Goal: Task Accomplishment & Management: Manage account settings

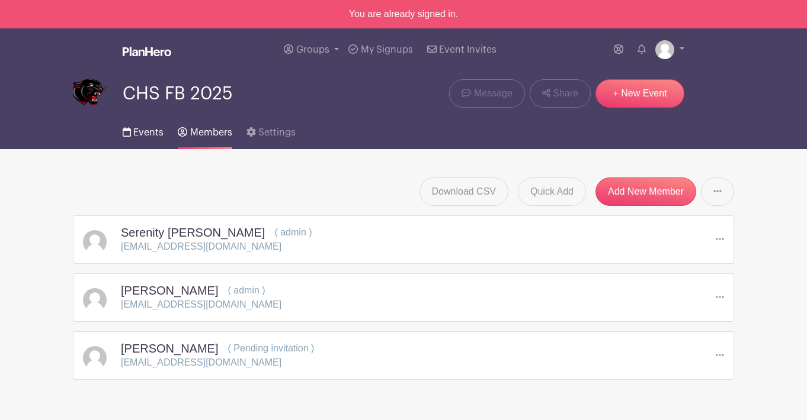
click at [152, 131] on span "Events" at bounding box center [148, 132] width 30 height 9
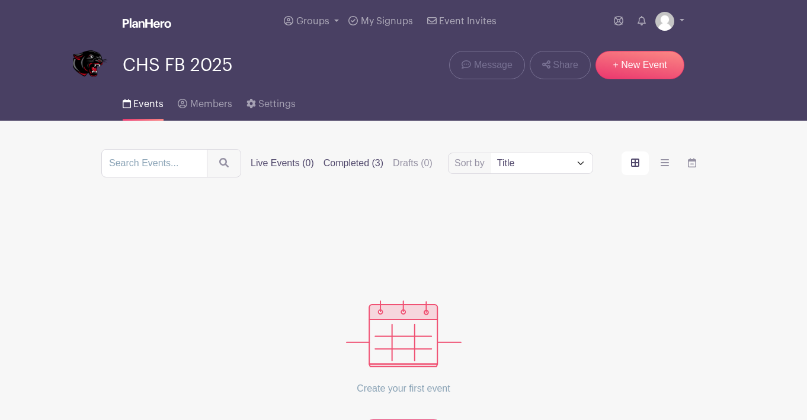
click at [365, 167] on label "Completed (3)" at bounding box center [353, 163] width 60 height 14
click at [0, 0] on input "Completed (3)" at bounding box center [0, 0] width 0 height 0
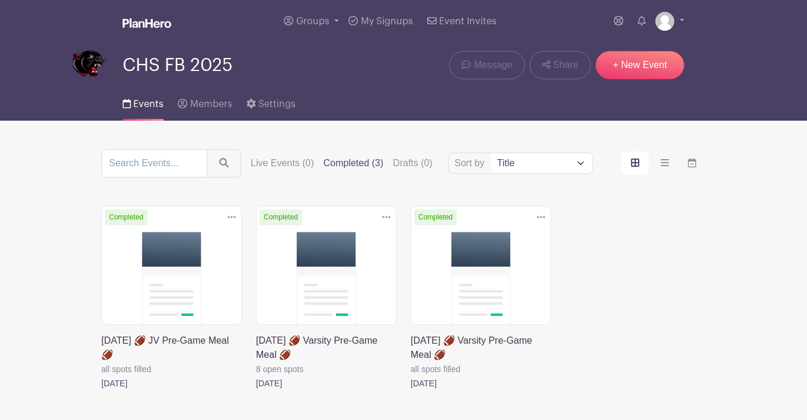
click at [382, 216] on icon at bounding box center [386, 217] width 8 height 9
click at [541, 217] on icon at bounding box center [540, 217] width 8 height 9
click at [503, 244] on link "Duplicate" at bounding box center [502, 243] width 94 height 19
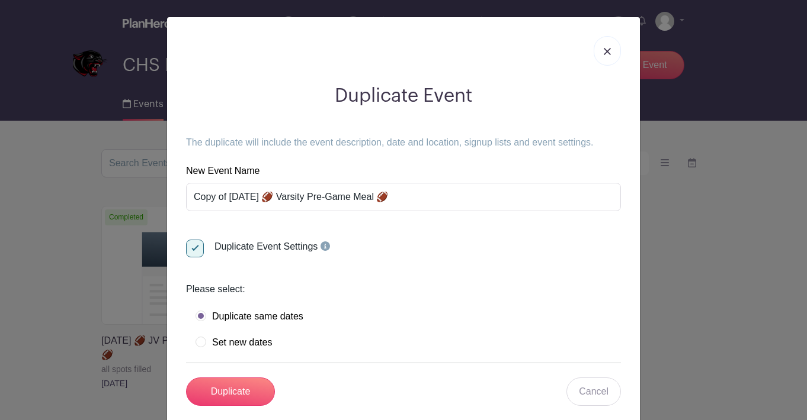
click at [200, 344] on label "Set new dates" at bounding box center [233, 343] width 76 height 12
radio input "true"
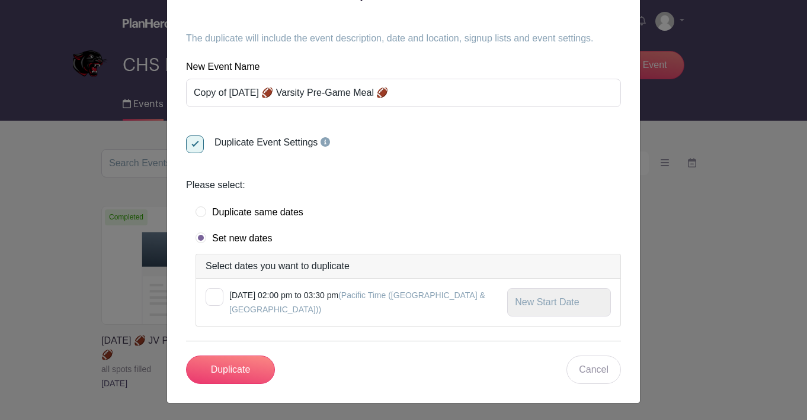
scroll to position [104, 0]
click at [217, 298] on div at bounding box center [214, 297] width 18 height 18
click at [213, 296] on input "checkbox" at bounding box center [209, 292] width 8 height 8
checkbox input "true"
click at [576, 306] on input "text" at bounding box center [559, 302] width 104 height 28
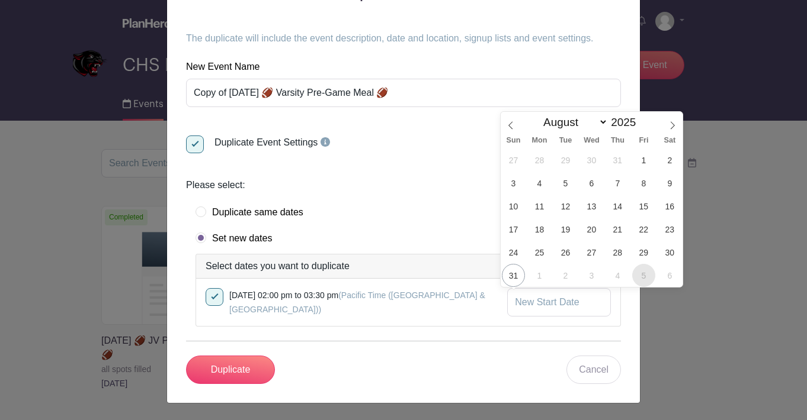
click at [647, 275] on span "5" at bounding box center [643, 275] width 23 height 23
type input "[DATE]"
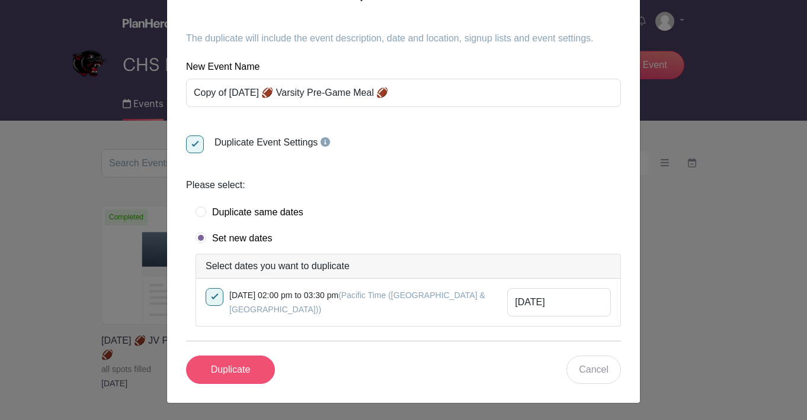
click at [252, 370] on input "Duplicate" at bounding box center [230, 370] width 89 height 28
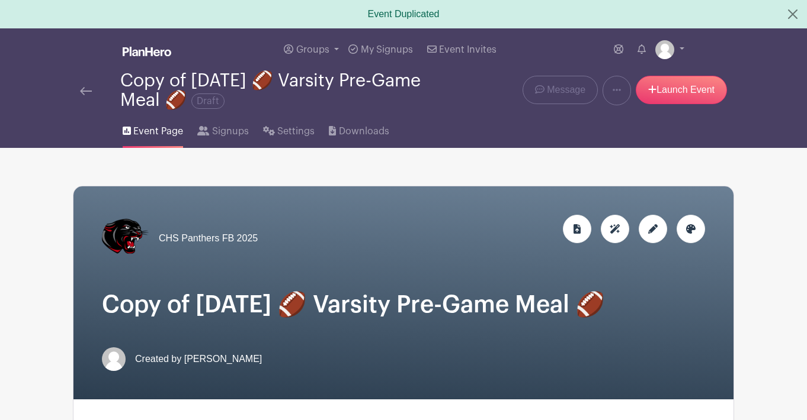
click at [662, 230] on div at bounding box center [652, 229] width 28 height 28
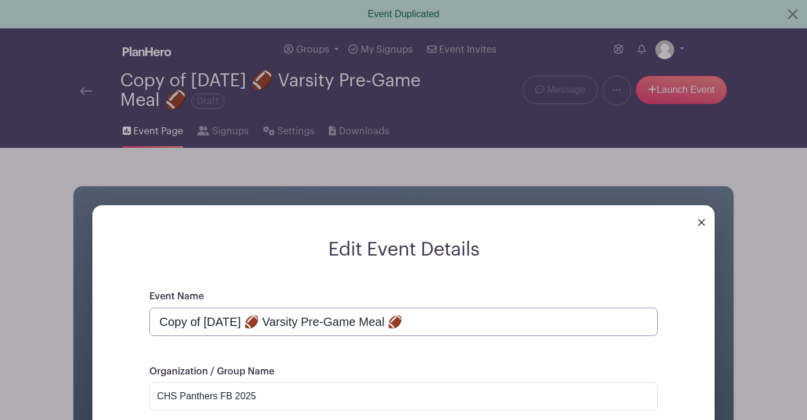
click at [257, 322] on input "Copy of [DATE] 🏈 Varsity Pre-Game Meal 🏈" at bounding box center [403, 322] width 508 height 28
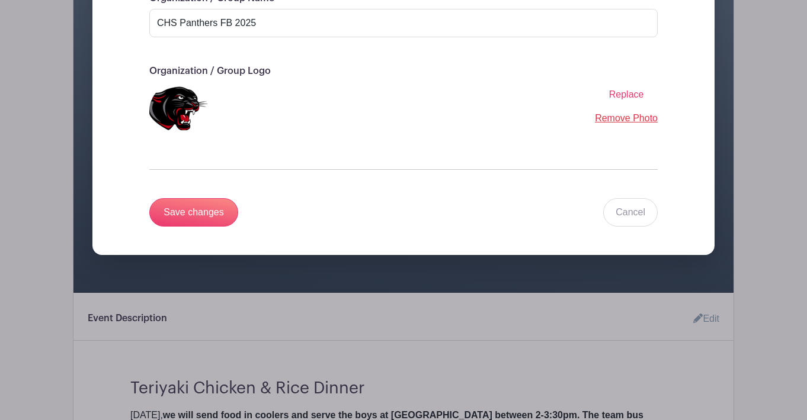
scroll to position [429, 0]
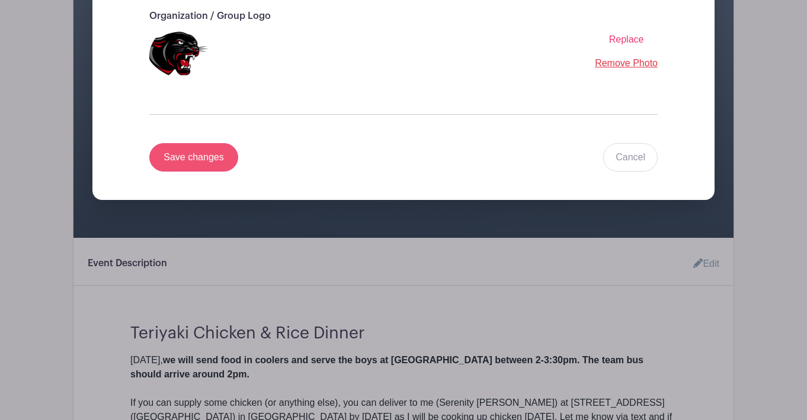
type input "[DATE] 🏈 Varsity Pre-Game Meal 🏈"
click at [217, 156] on input "Save changes" at bounding box center [193, 157] width 89 height 28
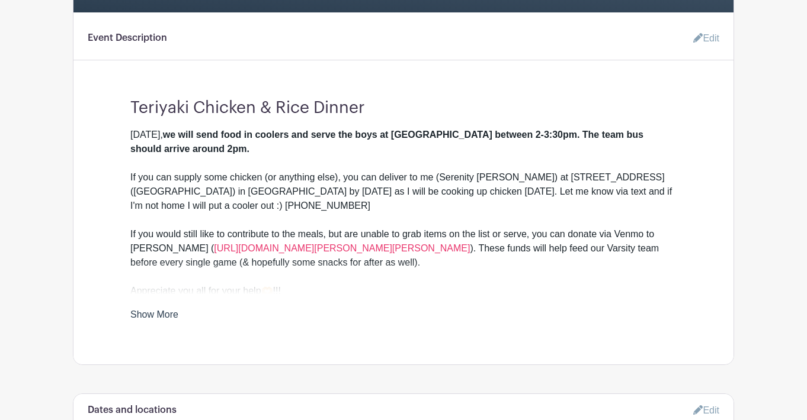
scroll to position [374, 0]
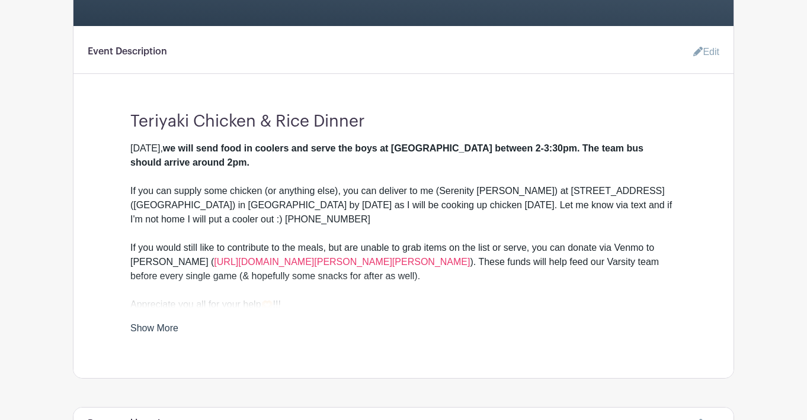
click at [701, 51] on link "Edit" at bounding box center [701, 52] width 36 height 24
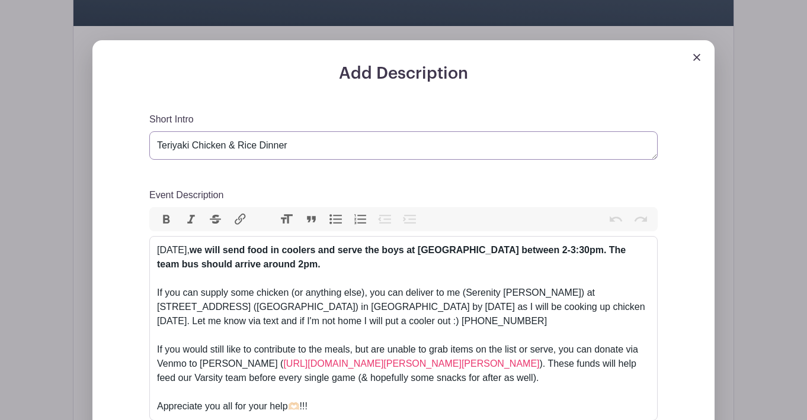
click at [373, 149] on textarea "Teriyaki Chicken & Rice Dinner" at bounding box center [403, 145] width 508 height 28
click at [245, 150] on textarea "Teriyaki Chicken & Rice Dinner" at bounding box center [403, 145] width 508 height 28
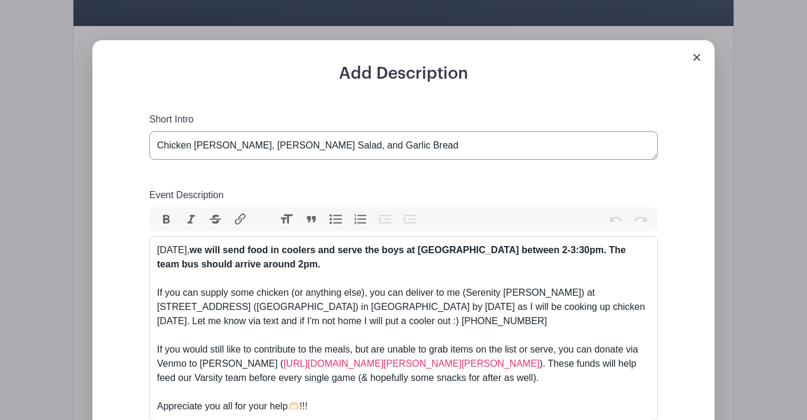
click at [390, 145] on textarea "Teriyaki Chicken & Rice Dinner" at bounding box center [403, 145] width 508 height 28
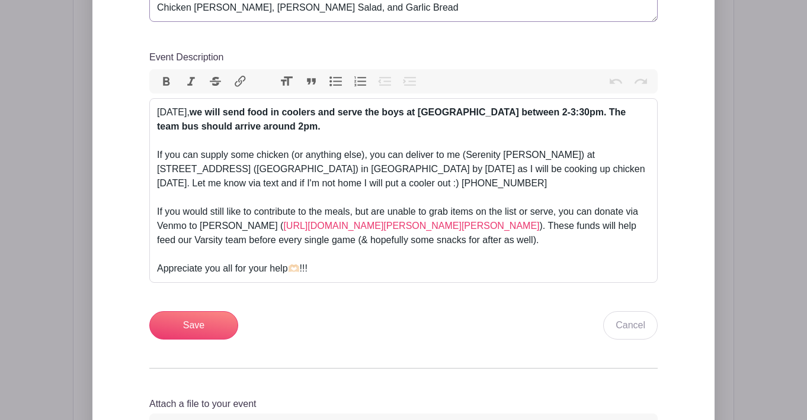
scroll to position [524, 0]
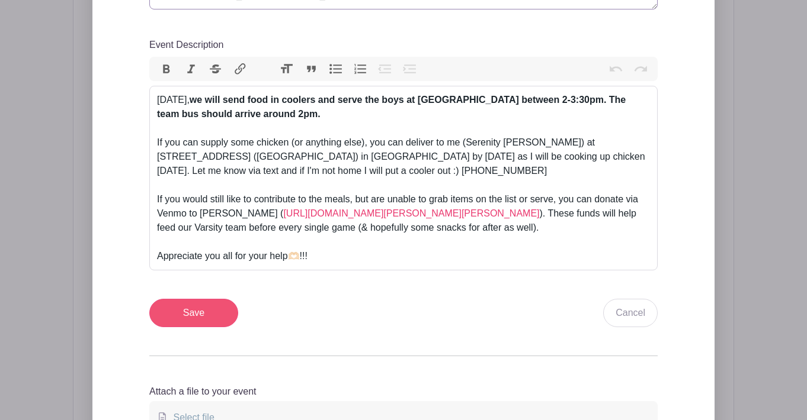
type textarea "Chicken [PERSON_NAME], [PERSON_NAME] Salad, and Garlic Bread"
click at [220, 314] on input "Save" at bounding box center [193, 313] width 89 height 28
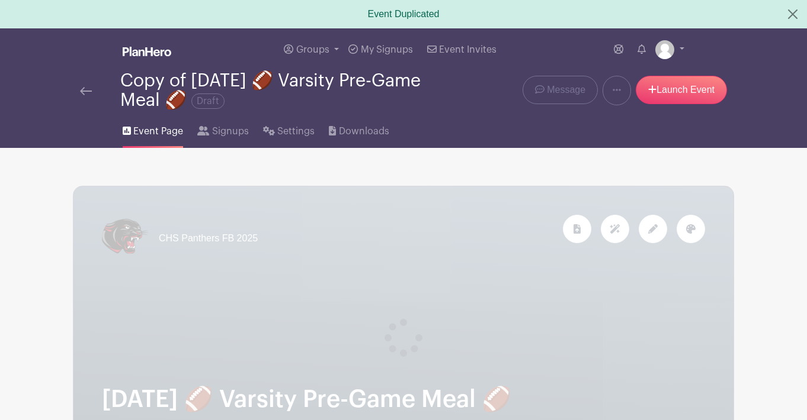
scroll to position [0, 0]
click at [88, 91] on img at bounding box center [86, 91] width 12 height 8
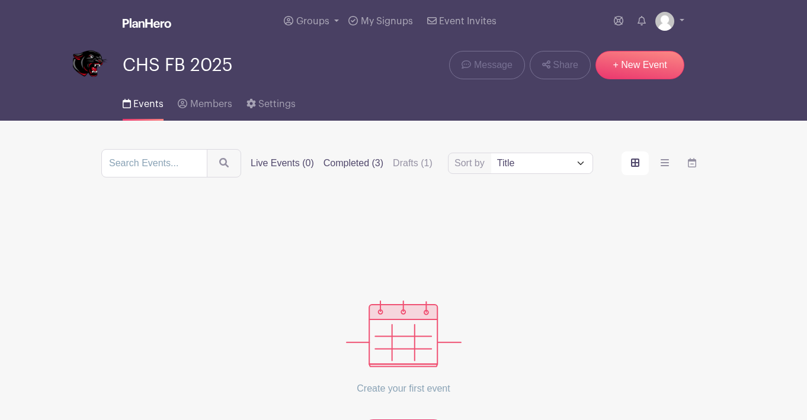
click at [374, 171] on label "Completed (3)" at bounding box center [353, 163] width 60 height 14
click at [0, 0] on input "Completed (3)" at bounding box center [0, 0] width 0 height 0
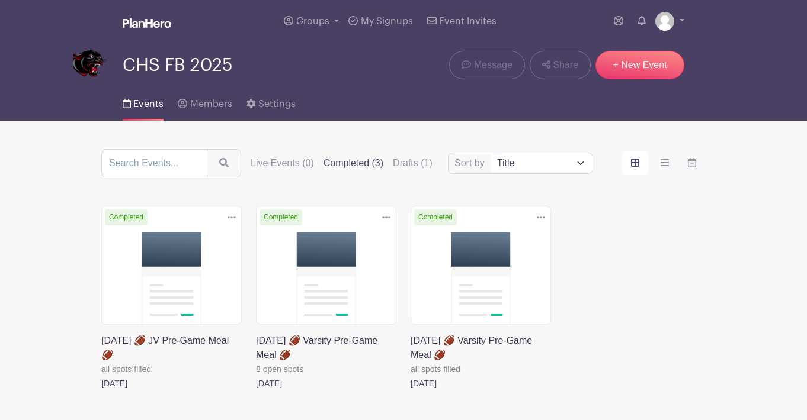
click at [256, 391] on link at bounding box center [256, 391] width 0 height 0
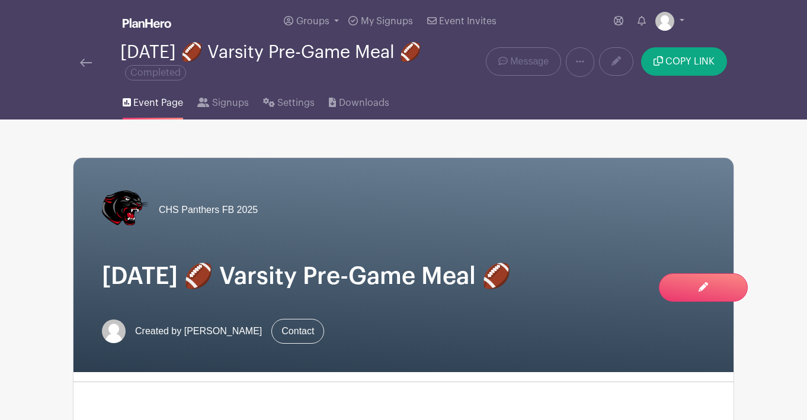
click at [88, 64] on img at bounding box center [86, 63] width 12 height 8
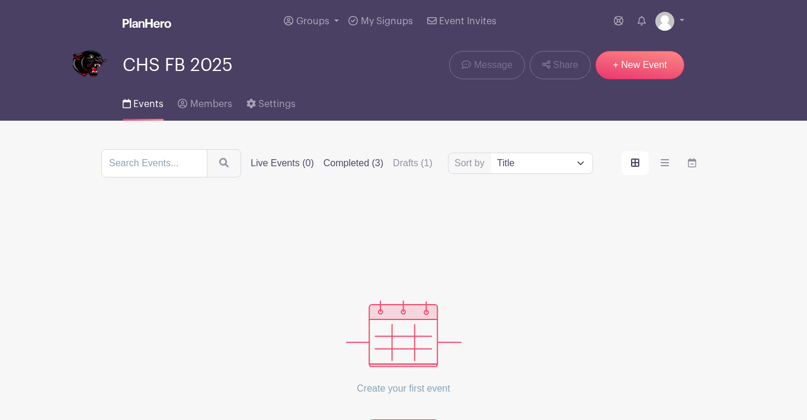
click at [362, 165] on label "Completed (3)" at bounding box center [353, 163] width 60 height 14
click at [0, 0] on input "Completed (3)" at bounding box center [0, 0] width 0 height 0
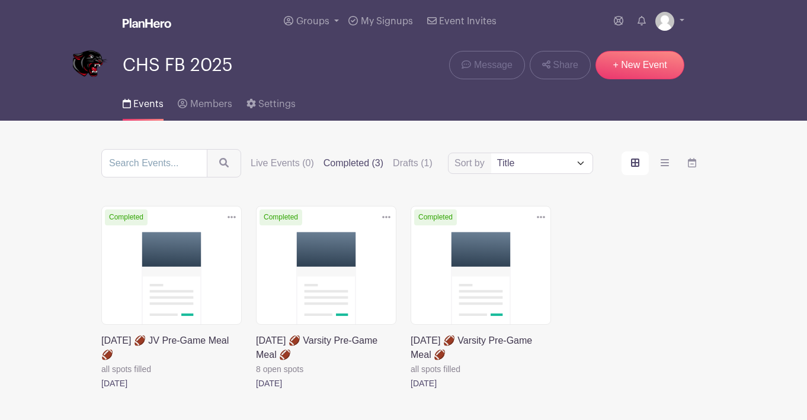
click at [101, 391] on link at bounding box center [101, 391] width 0 height 0
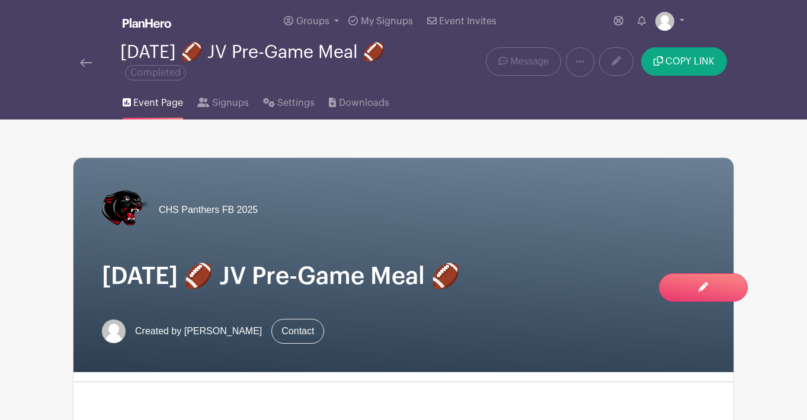
click at [91, 65] on img at bounding box center [86, 63] width 12 height 8
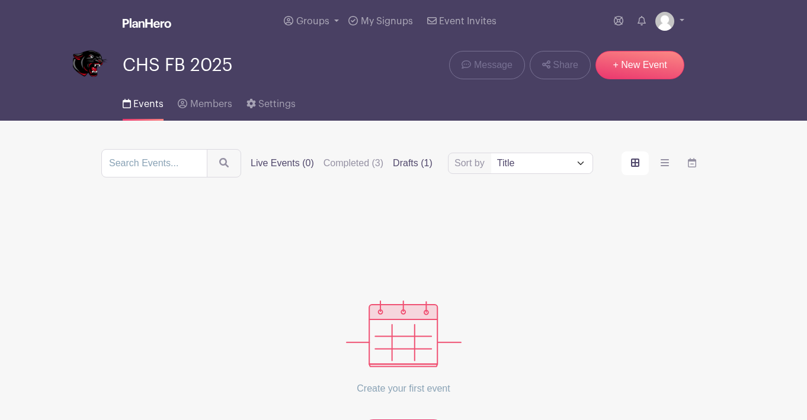
click at [419, 164] on label "Drafts (1)" at bounding box center [413, 163] width 40 height 14
click at [0, 0] on input "Drafts (1)" at bounding box center [0, 0] width 0 height 0
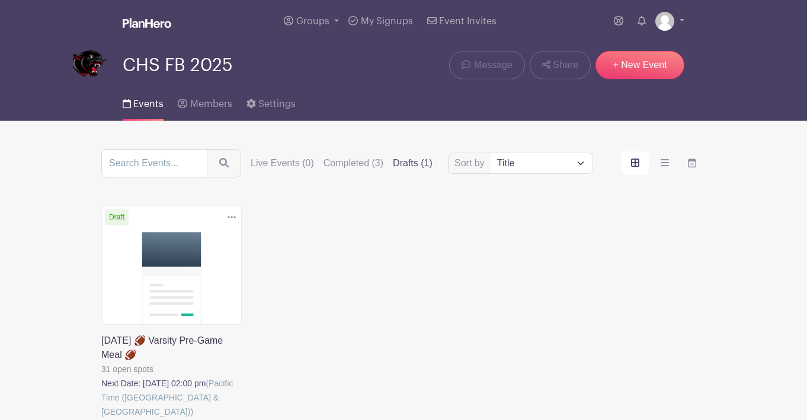
click at [101, 419] on link at bounding box center [101, 419] width 0 height 0
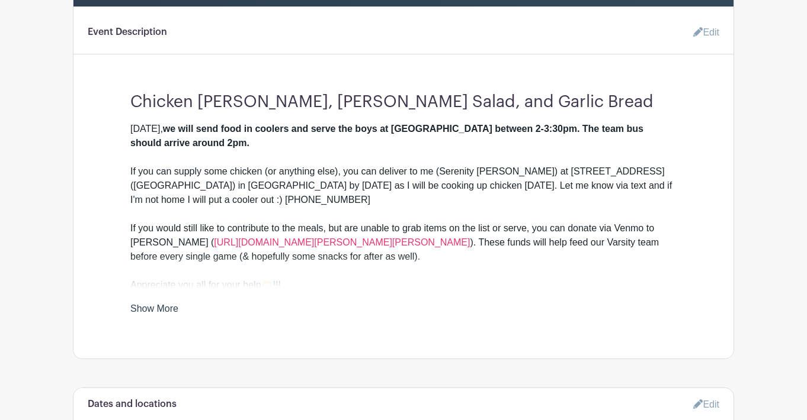
scroll to position [375, 0]
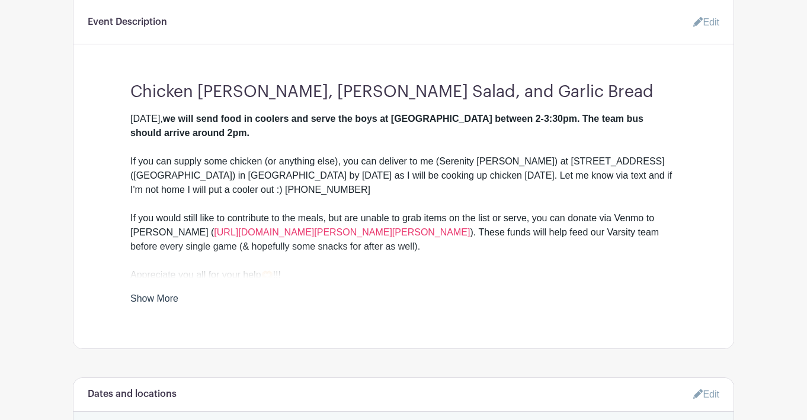
drag, startPoint x: 218, startPoint y: 118, endPoint x: 240, endPoint y: 137, distance: 29.0
click at [240, 137] on div "[DATE], we will send food in coolers and serve the boys at [GEOGRAPHIC_DATA] be…" at bounding box center [403, 183] width 546 height 142
click at [700, 30] on link "Edit" at bounding box center [701, 23] width 36 height 24
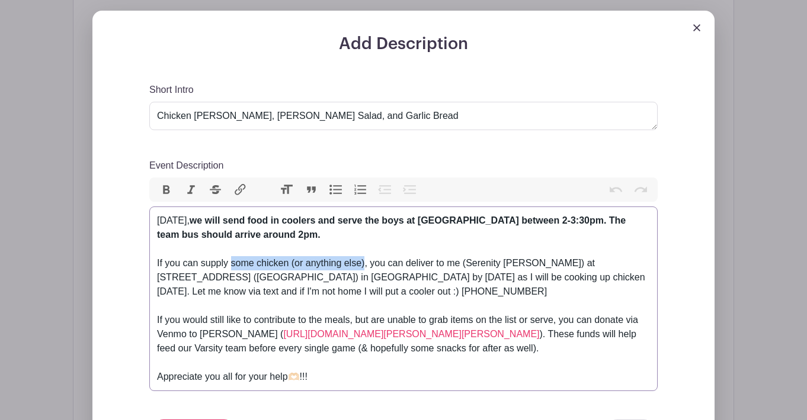
drag, startPoint x: 233, startPoint y: 265, endPoint x: 365, endPoint y: 261, distance: 132.7
click at [365, 261] on div "[DATE], we will send food in coolers and serve the boys at [GEOGRAPHIC_DATA] be…" at bounding box center [403, 285] width 493 height 142
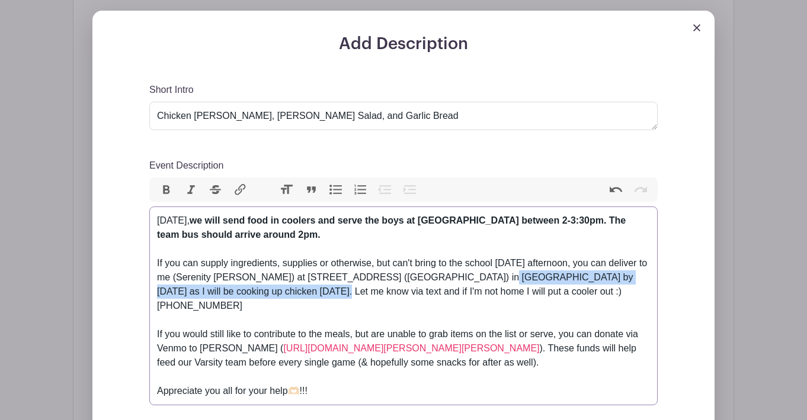
drag, startPoint x: 493, startPoint y: 279, endPoint x: 307, endPoint y: 290, distance: 186.3
click at [307, 290] on div "[DATE], we will send food in coolers and serve the boys at [GEOGRAPHIC_DATA] be…" at bounding box center [403, 292] width 493 height 156
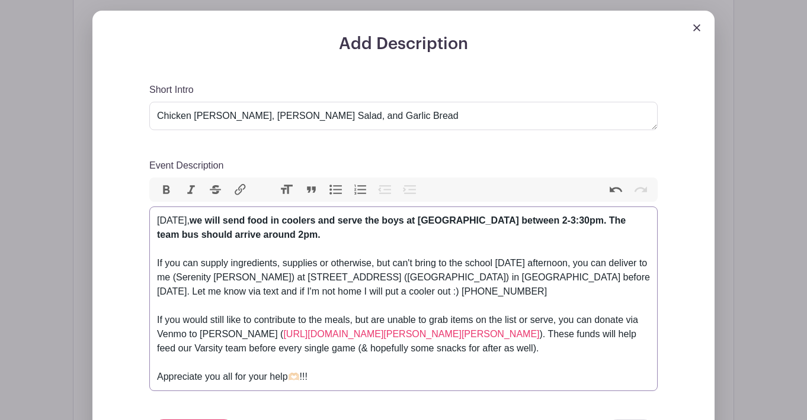
click at [197, 223] on div "[DATE], we will send food in coolers and serve the boys at [GEOGRAPHIC_DATA] be…" at bounding box center [403, 285] width 493 height 142
click at [246, 221] on div "[DATE], we will send food in coolers and serve the boys at [GEOGRAPHIC_DATA] be…" at bounding box center [403, 285] width 493 height 142
drag, startPoint x: 256, startPoint y: 220, endPoint x: 319, endPoint y: 234, distance: 63.9
click at [319, 234] on strong "we will send food in coolers and serve the boys at [GEOGRAPHIC_DATA] between 2-…" at bounding box center [391, 228] width 468 height 24
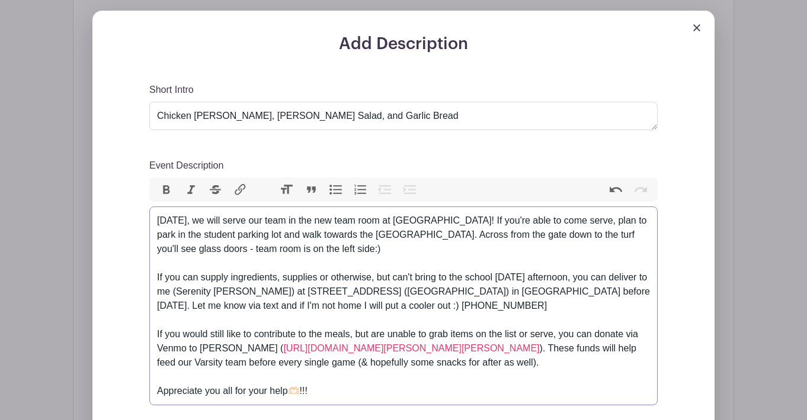
type trix-editor "<div>[DATE], we will serve our team in the new team room at [GEOGRAPHIC_DATA]! …"
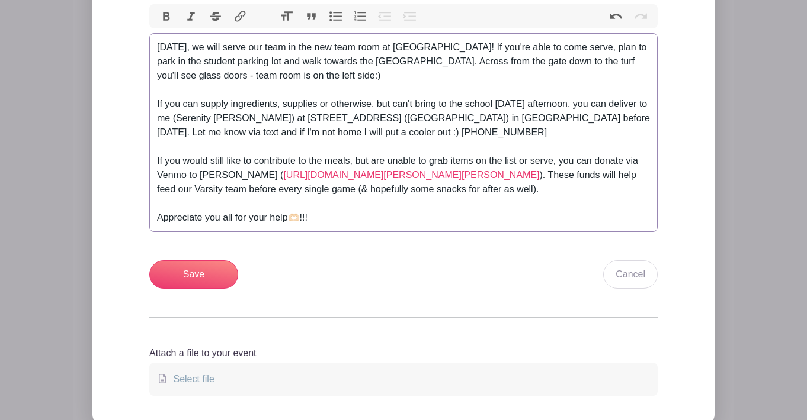
scroll to position [576, 0]
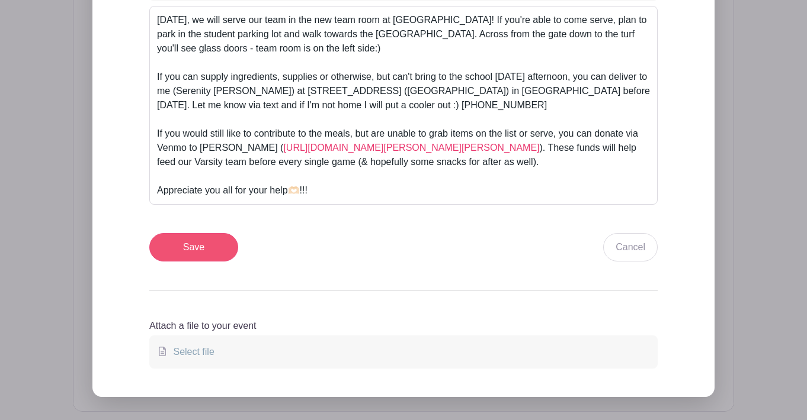
click at [190, 246] on input "Save" at bounding box center [193, 247] width 89 height 28
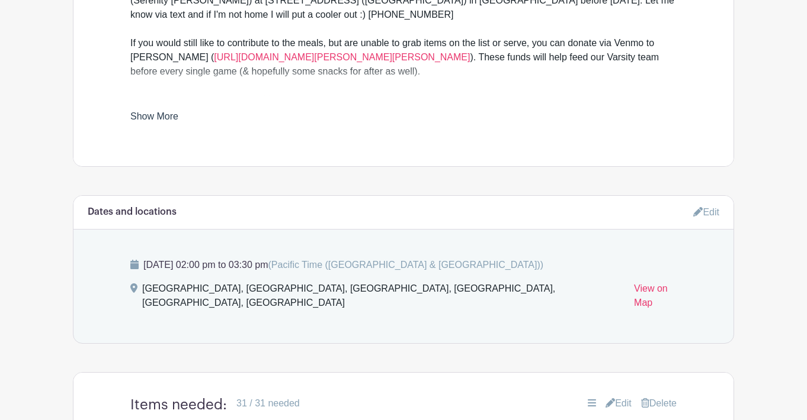
scroll to position [709, 0]
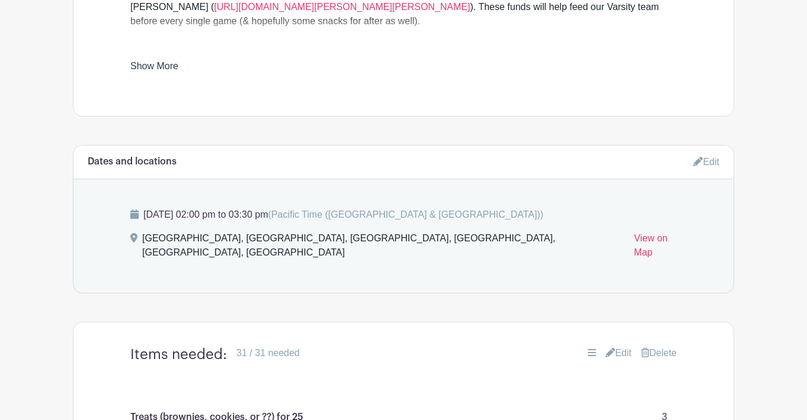
click at [701, 168] on link "Edit" at bounding box center [706, 162] width 26 height 20
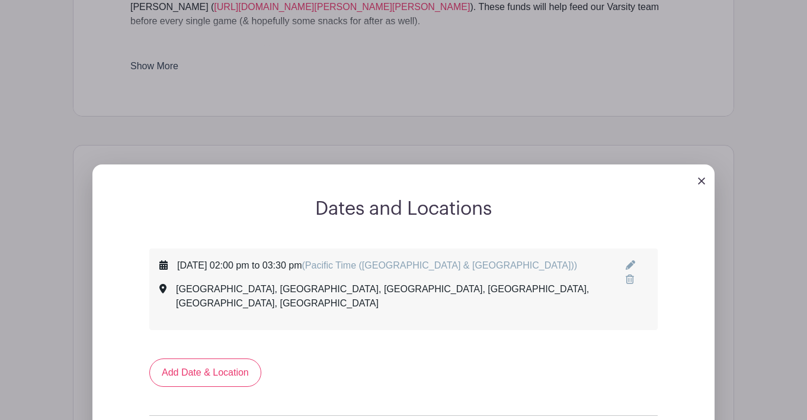
click at [625, 266] on icon at bounding box center [629, 265] width 9 height 9
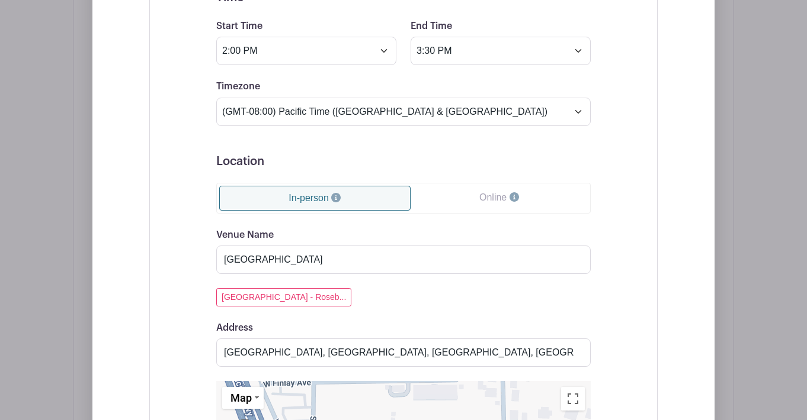
scroll to position [1101, 0]
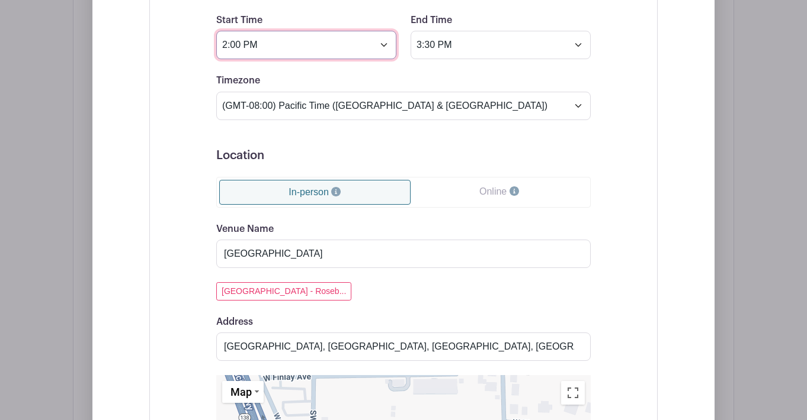
click at [384, 45] on input "2:00 PM" at bounding box center [306, 45] width 180 height 28
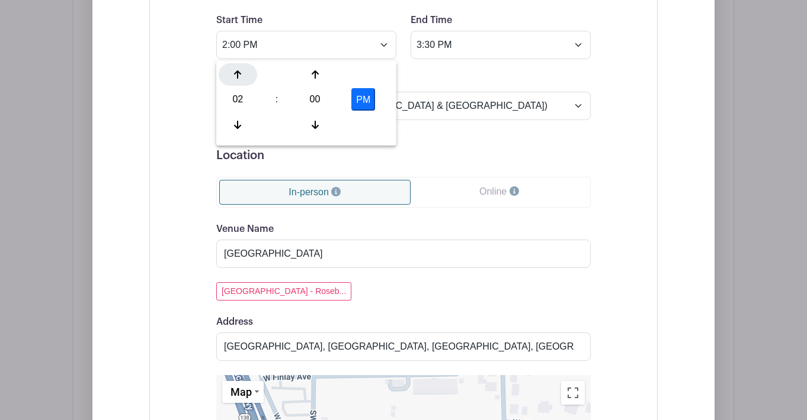
click at [237, 75] on icon at bounding box center [237, 74] width 7 height 8
type input "3:00 PM"
click at [492, 83] on div "Timezone (GMT-12:00) International Date Line West (GMT-11:00) [US_STATE] (GMT-1…" at bounding box center [403, 96] width 388 height 46
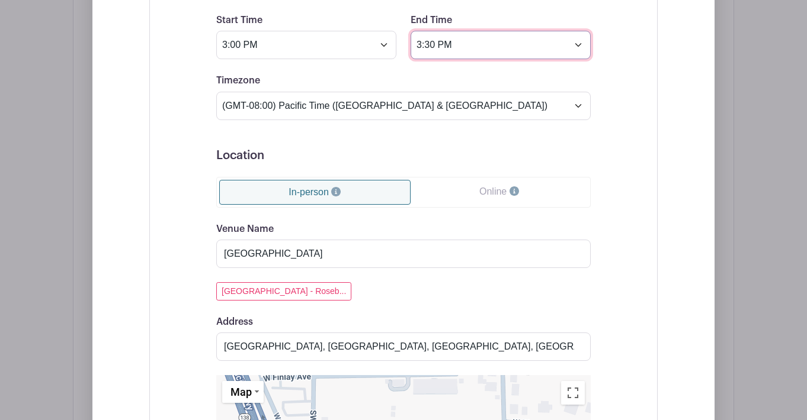
click at [579, 48] on input "3:30 PM" at bounding box center [500, 45] width 180 height 28
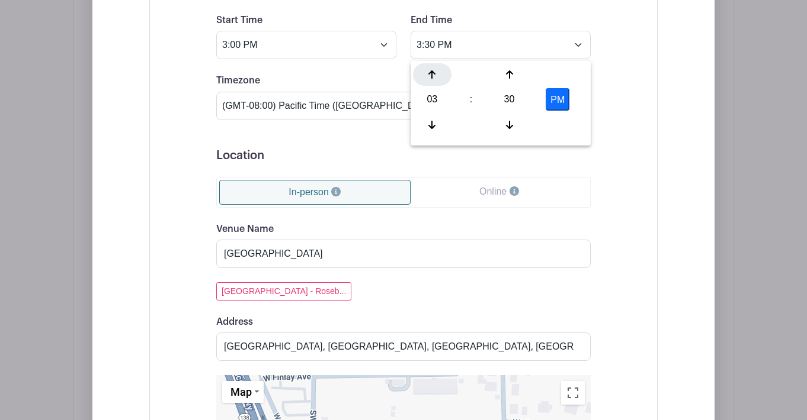
click at [434, 78] on icon at bounding box center [431, 74] width 7 height 9
type input "4:30 PM"
click at [639, 75] on div "Event Date Start Date [DATE] Repeats Does not repeat Daily Weekly Monthly on da…" at bounding box center [403, 296] width 508 height 879
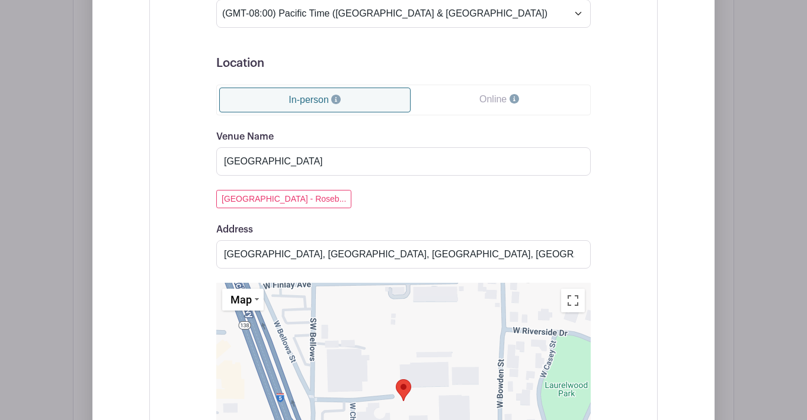
scroll to position [1207, 0]
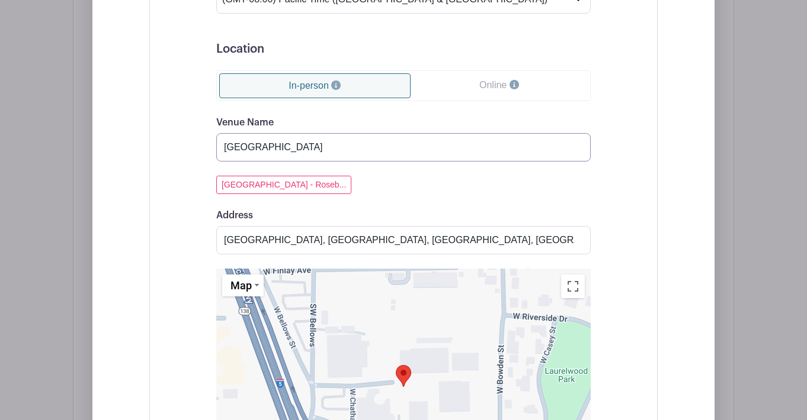
click at [384, 152] on input "[GEOGRAPHIC_DATA]" at bounding box center [403, 147] width 374 height 28
type input "[GEOGRAPHIC_DATA]"
click at [451, 179] on div "[GEOGRAPHIC_DATA] - Roseb..." at bounding box center [403, 185] width 374 height 18
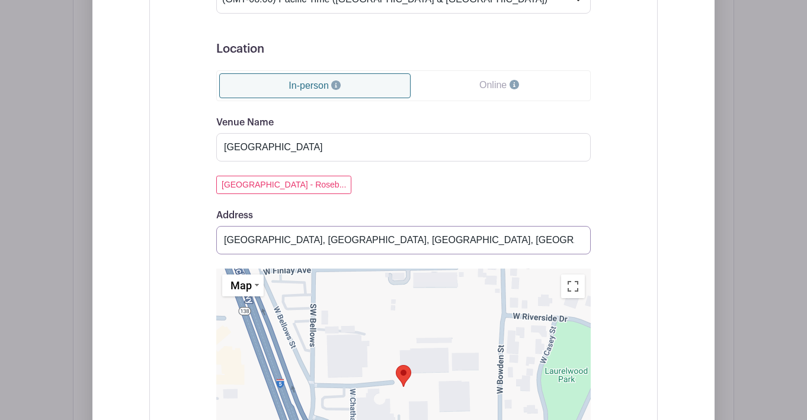
click at [576, 242] on input "[GEOGRAPHIC_DATA], [GEOGRAPHIC_DATA], [GEOGRAPHIC_DATA], [GEOGRAPHIC_DATA], [GE…" at bounding box center [403, 240] width 374 height 28
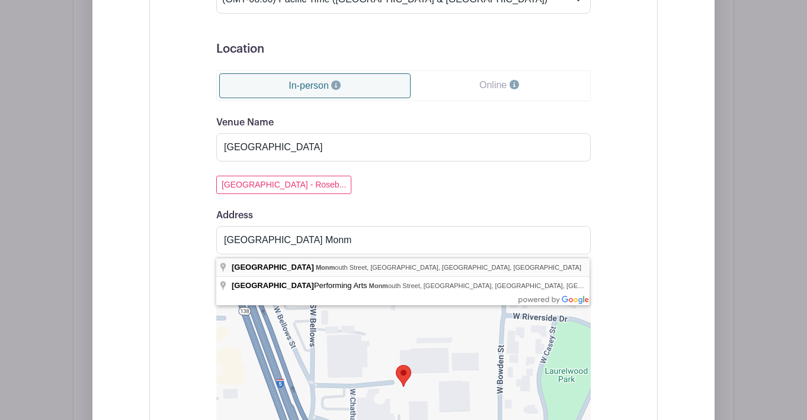
type input "[GEOGRAPHIC_DATA], [GEOGRAPHIC_DATA], [GEOGRAPHIC_DATA], [GEOGRAPHIC_DATA], [GE…"
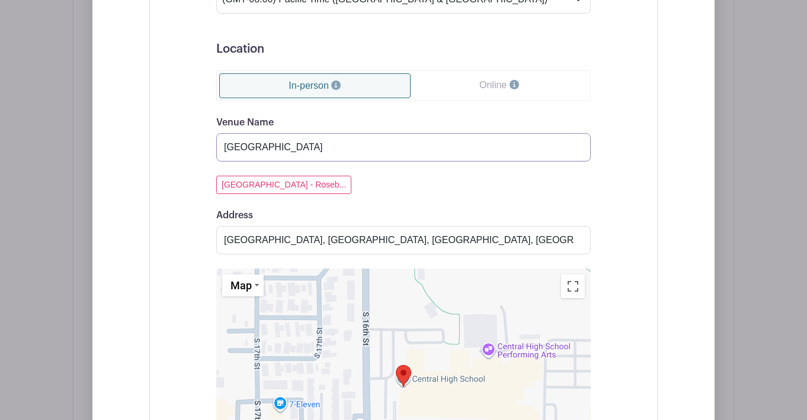
click at [451, 152] on input "[GEOGRAPHIC_DATA]" at bounding box center [403, 147] width 374 height 28
type input "[GEOGRAPHIC_DATA] Team Room"
click at [606, 197] on div "Event Date Start Date [DATE] Repeats Does not repeat Daily Weekly Monthly on da…" at bounding box center [403, 190] width 431 height 859
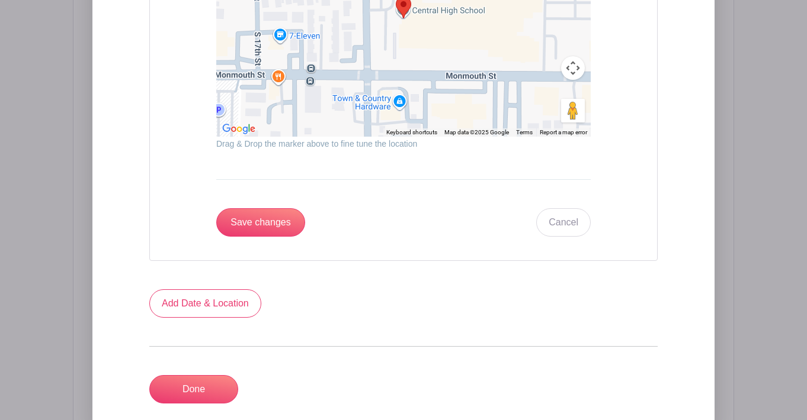
scroll to position [1585, 0]
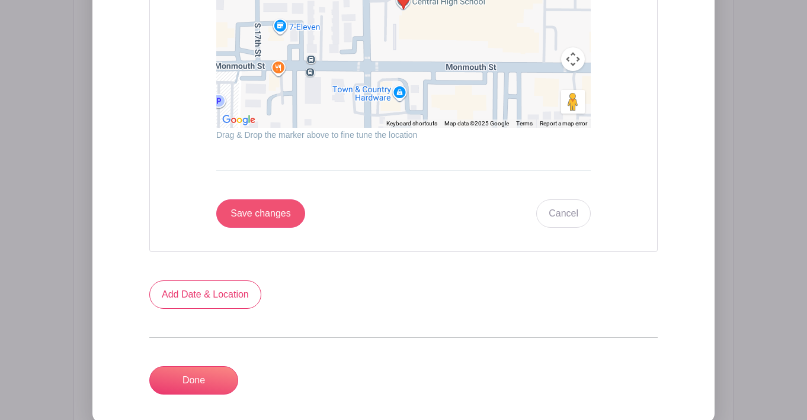
click at [288, 216] on input "Save changes" at bounding box center [260, 214] width 89 height 28
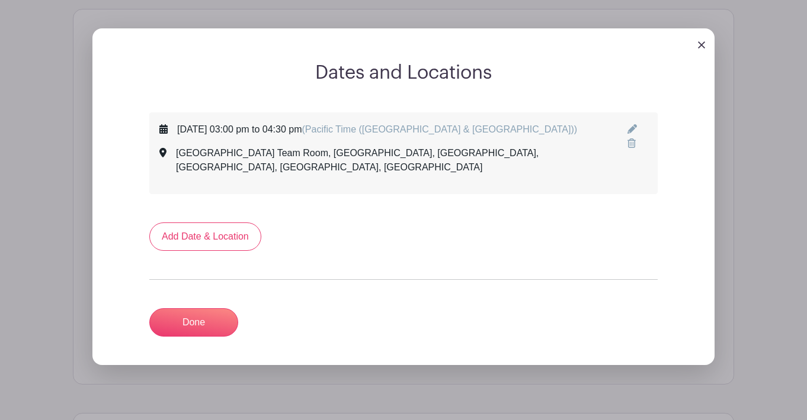
scroll to position [783, 0]
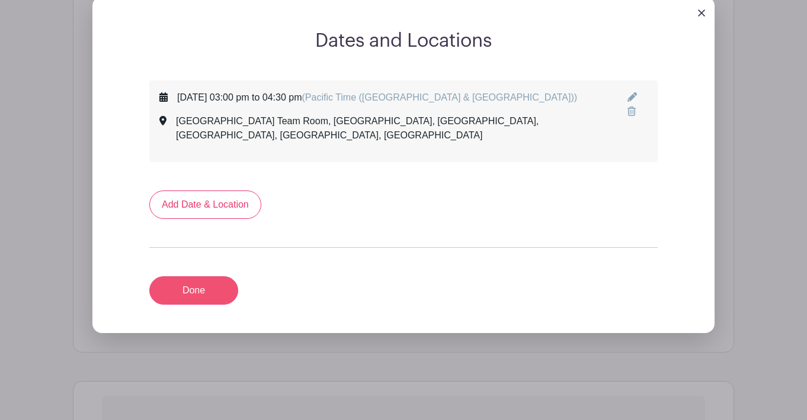
click at [209, 284] on link "Done" at bounding box center [193, 291] width 89 height 28
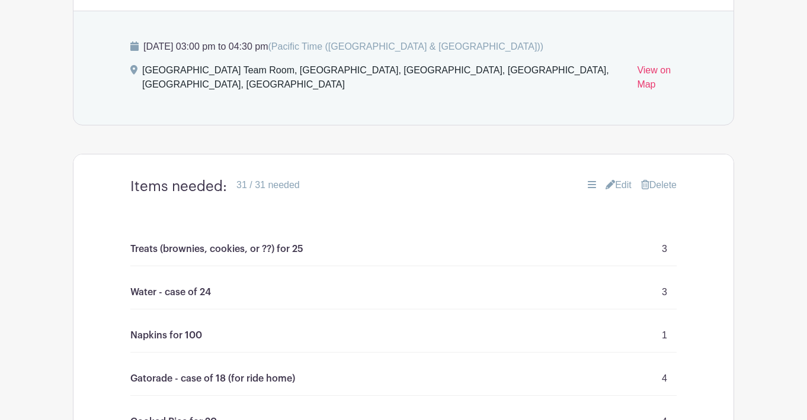
click at [613, 178] on link "Edit" at bounding box center [618, 185] width 26 height 14
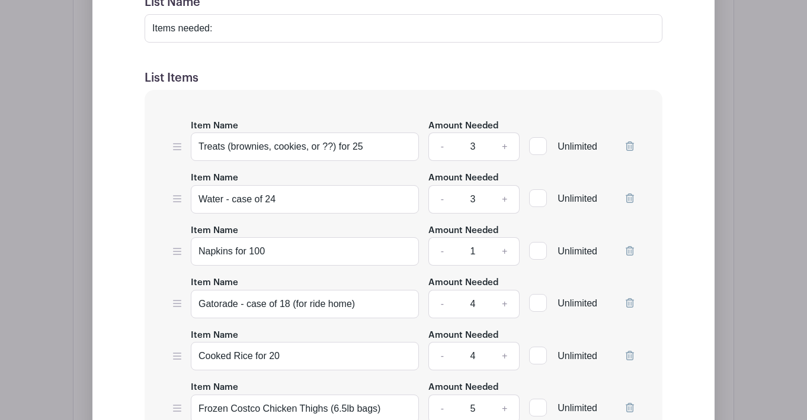
scroll to position [1150, 0]
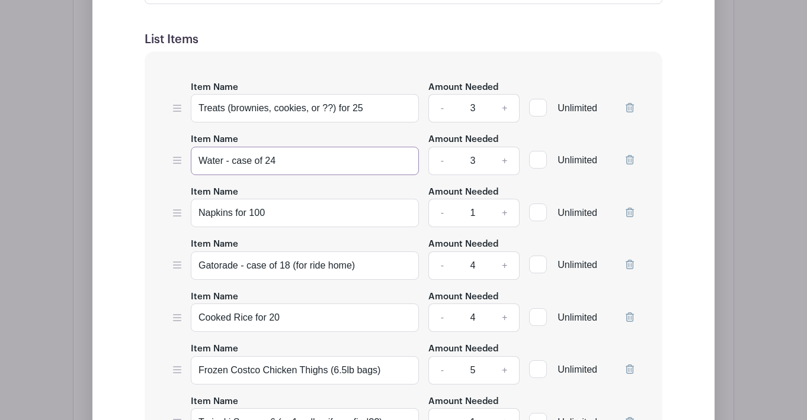
click at [310, 149] on input "Water - case of 24" at bounding box center [305, 161] width 228 height 28
click at [629, 155] on icon at bounding box center [629, 159] width 8 height 9
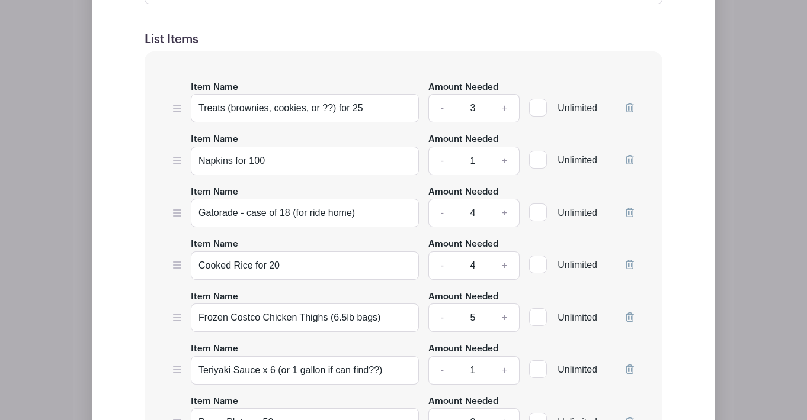
click at [629, 155] on icon at bounding box center [629, 159] width 8 height 9
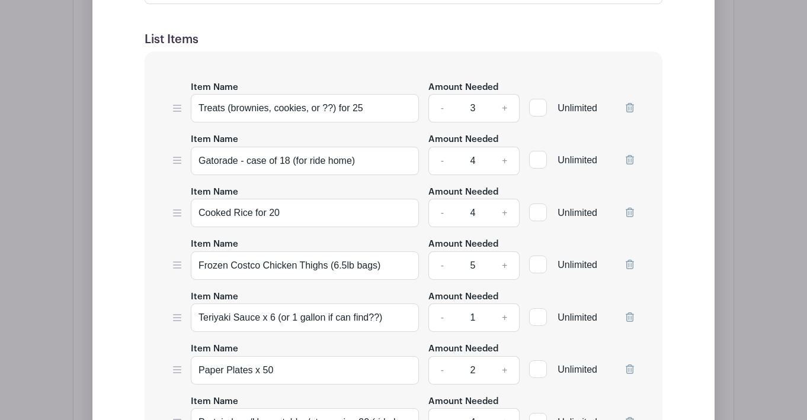
click at [628, 155] on icon at bounding box center [629, 159] width 8 height 9
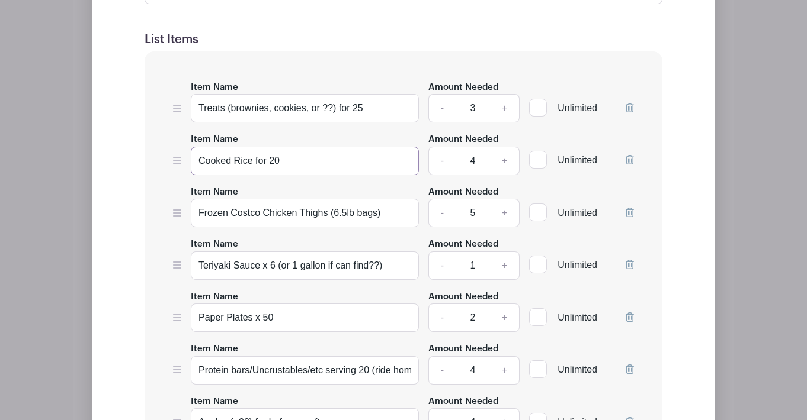
click at [331, 155] on input "Cooked Rice for 20" at bounding box center [305, 161] width 228 height 28
type input "Chicken [PERSON_NAME] (your recipe!) Serving 15"
click at [397, 205] on input "Frozen Costco Chicken Thighs (6.5lb bags)" at bounding box center [305, 213] width 228 height 28
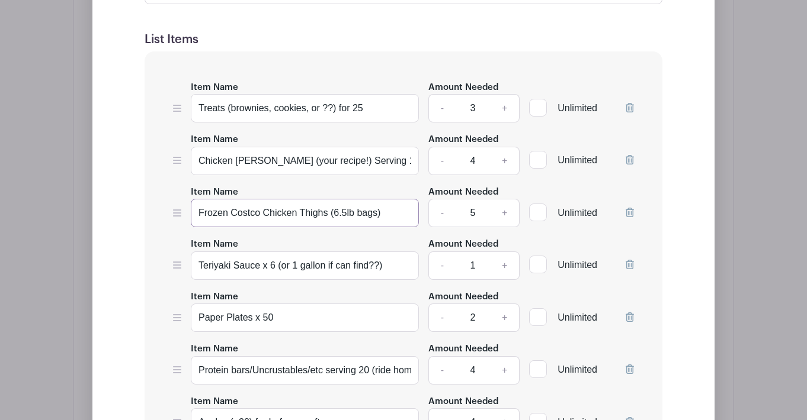
click at [364, 199] on input "Frozen Costco Chicken Thighs (6.5lb bags)" at bounding box center [305, 213] width 228 height 28
type input "Caesar Salad serving 15"
click at [328, 147] on input "Chicken [PERSON_NAME] (your recipe!) Serving 15" at bounding box center [305, 161] width 228 height 28
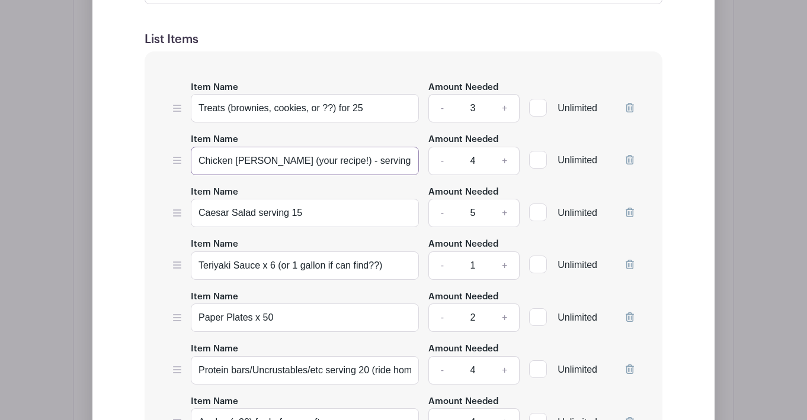
type input "Chicken [PERSON_NAME] (your recipe!) - serving 15"
click at [258, 201] on input "Caesar Salad serving 15" at bounding box center [305, 213] width 228 height 28
type input "Caesar Salad - serving 15"
click at [441, 201] on link "-" at bounding box center [441, 213] width 27 height 28
type input "4"
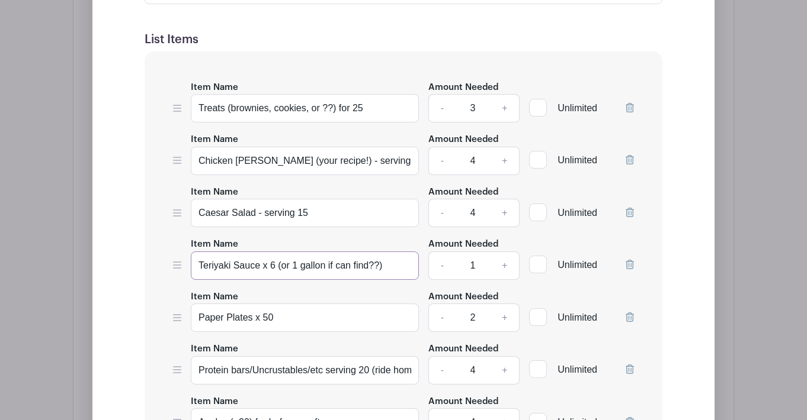
click at [373, 252] on input "Teriyaki Sauce x 6 (or 1 gallon if can find??)" at bounding box center [305, 266] width 228 height 28
type input "Garlic Bread"
click at [505, 252] on link "+" at bounding box center [505, 266] width 30 height 28
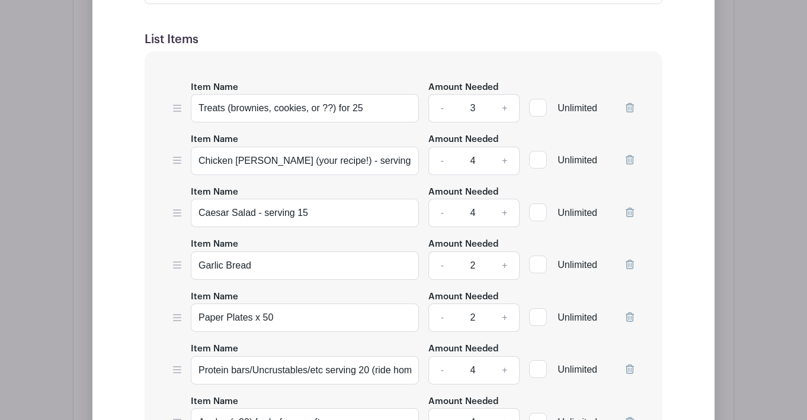
click at [505, 252] on link "+" at bounding box center [505, 266] width 30 height 28
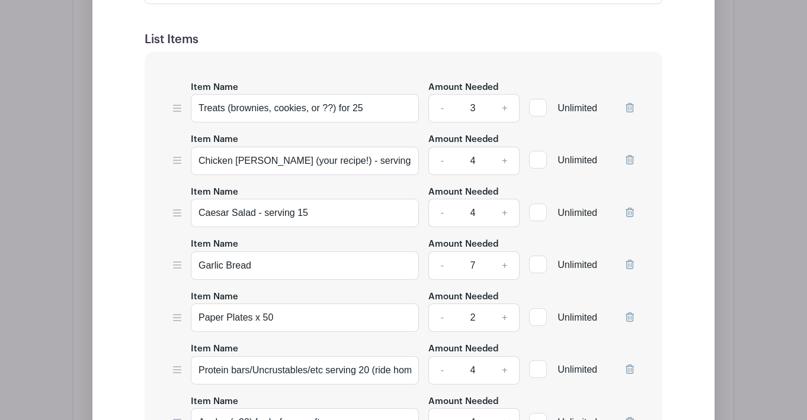
click at [505, 252] on link "+" at bounding box center [505, 266] width 30 height 28
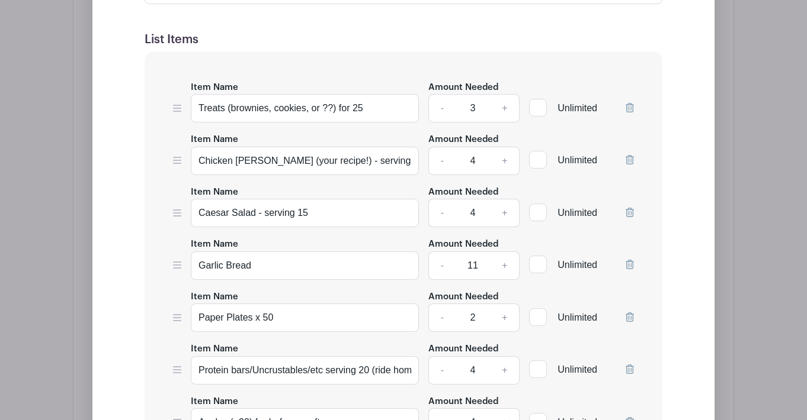
type input "12"
click at [438, 308] on link "-" at bounding box center [441, 318] width 27 height 28
type input "1"
click at [628, 365] on icon at bounding box center [629, 369] width 8 height 9
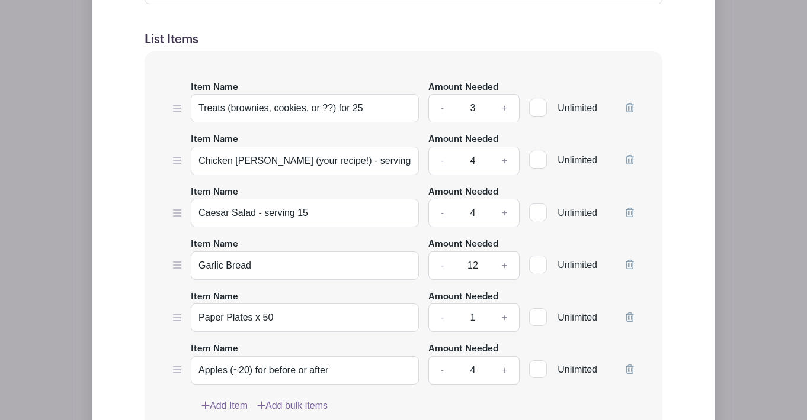
click at [628, 365] on icon at bounding box center [629, 369] width 8 height 9
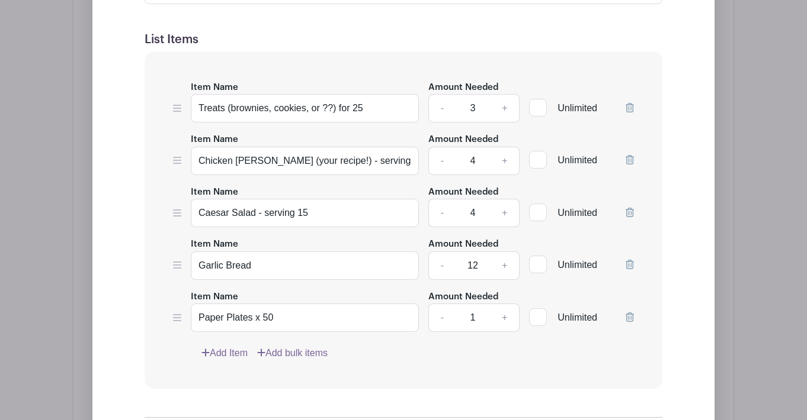
click at [238, 346] on link "Add Item" at bounding box center [224, 353] width 46 height 14
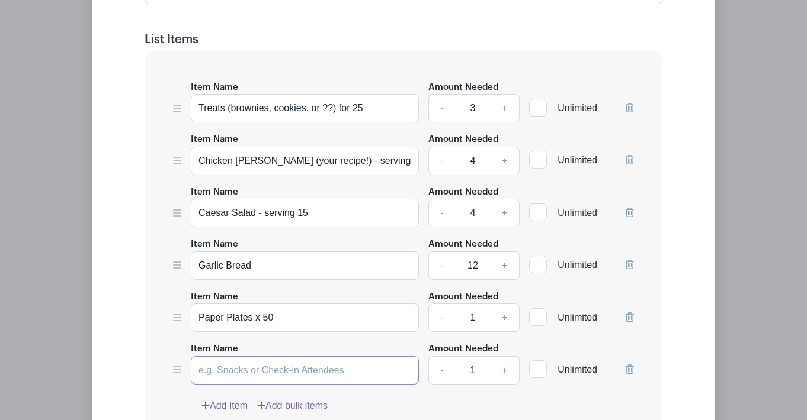
click at [273, 361] on input "Item Name" at bounding box center [305, 370] width 228 height 28
type input "Plastic Forks for 75"
click at [481, 399] on div "Add Item Add bulk items" at bounding box center [417, 406] width 432 height 14
click at [243, 399] on link "Add Item" at bounding box center [224, 406] width 46 height 14
click at [248, 409] on input "Item Name" at bounding box center [305, 423] width 228 height 28
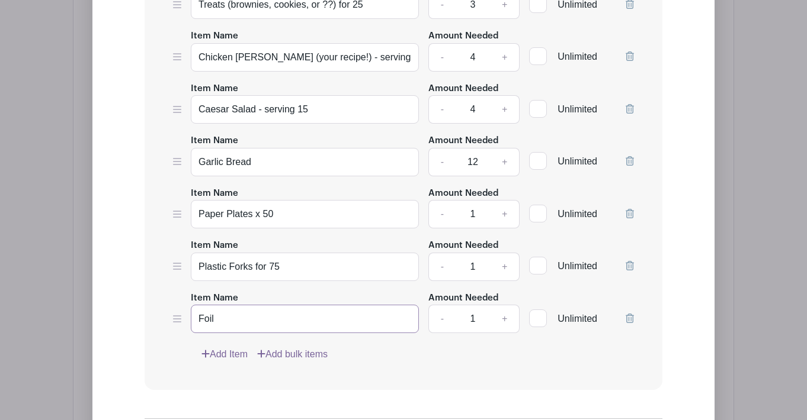
scroll to position [1258, 0]
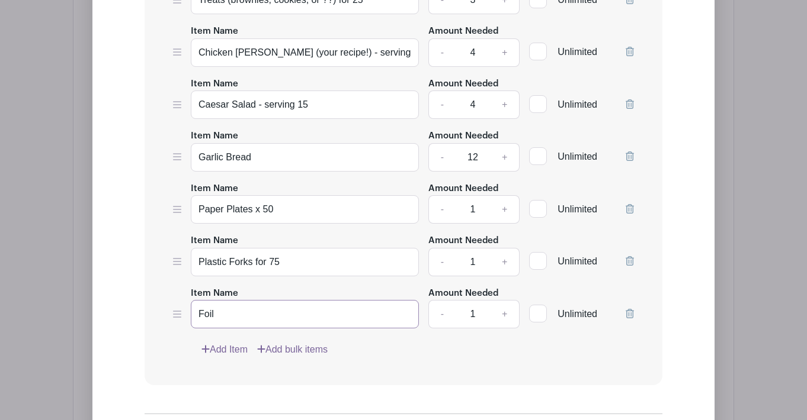
type input "Foil"
click at [233, 343] on link "Add Item" at bounding box center [224, 350] width 46 height 14
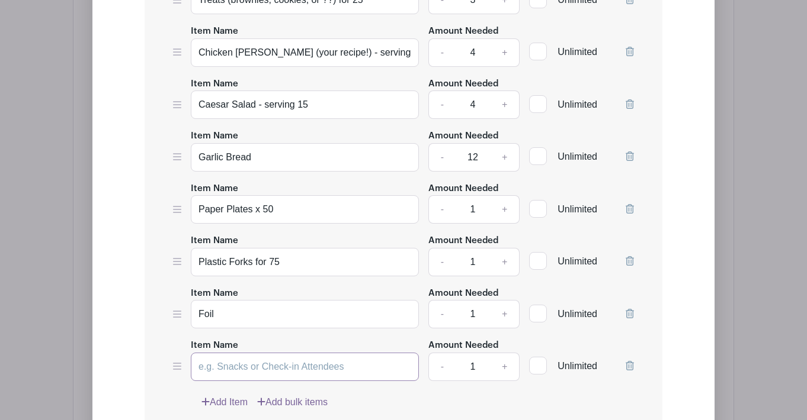
click at [253, 355] on input "Item Name" at bounding box center [305, 367] width 228 height 28
type input "Saran Wrap"
click at [234, 396] on link "Add Item" at bounding box center [224, 403] width 46 height 14
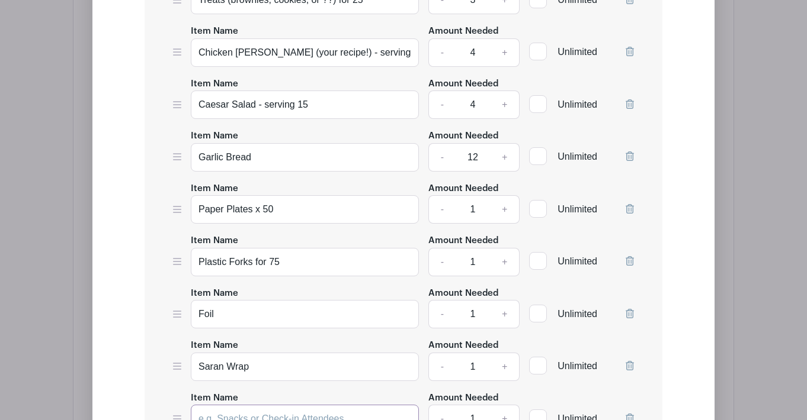
click at [243, 409] on input "Item Name" at bounding box center [305, 419] width 228 height 28
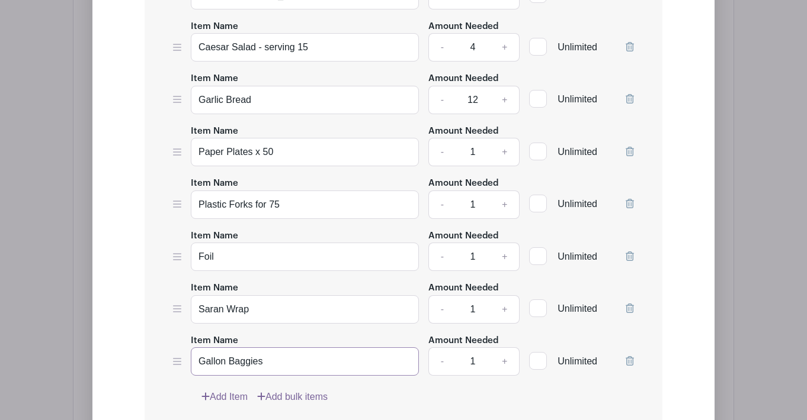
scroll to position [1328, 0]
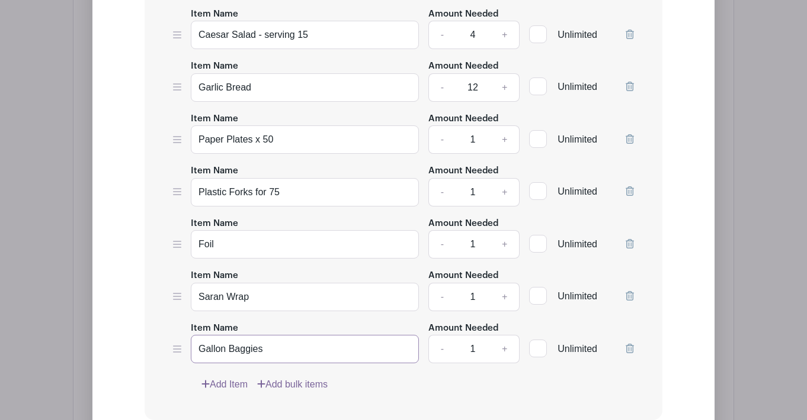
type input "Gallon Baggies"
click at [223, 378] on link "Add Item" at bounding box center [224, 385] width 46 height 14
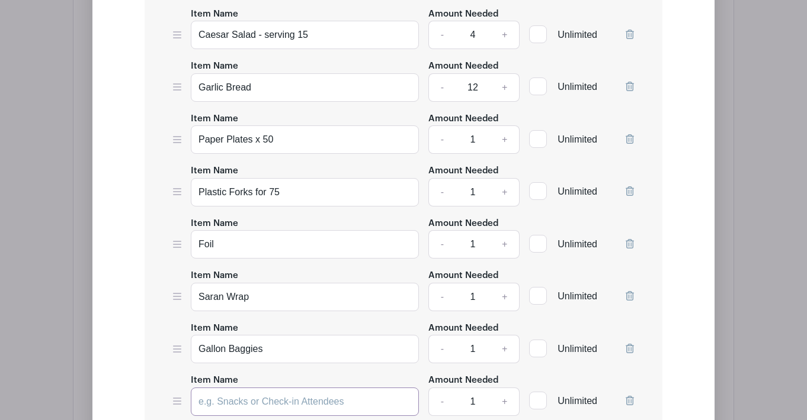
click at [248, 391] on input "Item Name" at bounding box center [305, 402] width 228 height 28
click at [222, 393] on input "Cups" at bounding box center [305, 402] width 228 height 28
type input "Plastic (or paper) cup for 50"
click at [505, 390] on link "+" at bounding box center [505, 402] width 30 height 28
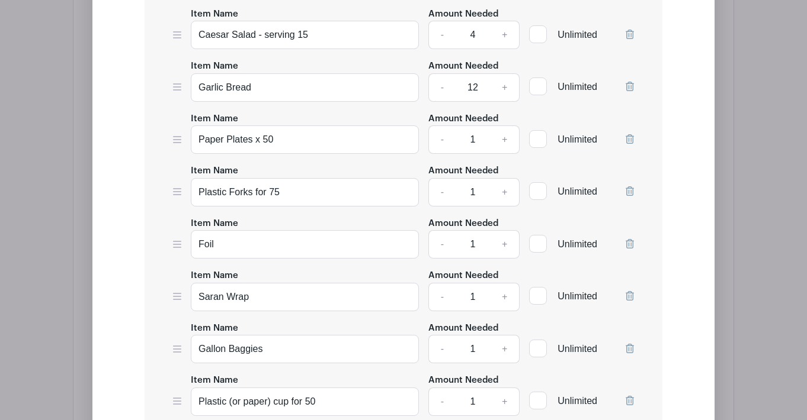
type input "2"
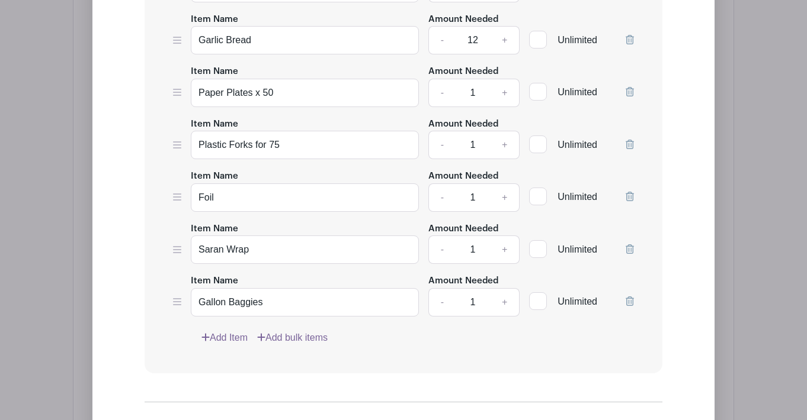
scroll to position [1428, 0]
click at [300, 295] on input "Gallon Baggies" at bounding box center [305, 302] width 228 height 28
click at [314, 192] on input "Foil" at bounding box center [305, 197] width 228 height 28
drag, startPoint x: 288, startPoint y: 188, endPoint x: 214, endPoint y: 186, distance: 74.6
click at [214, 186] on input "Foil - for team room" at bounding box center [305, 197] width 228 height 28
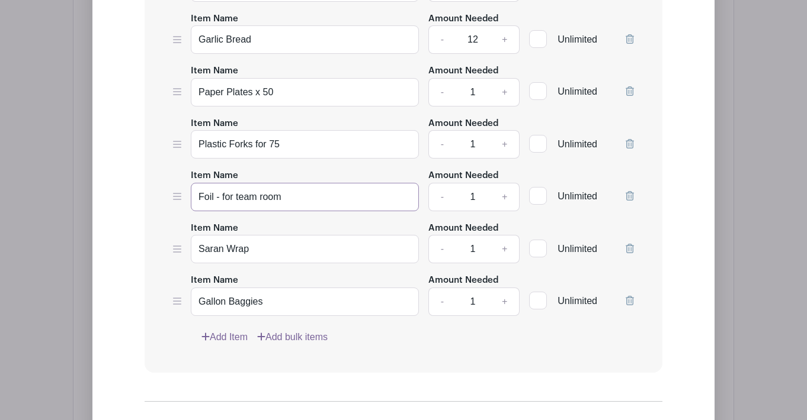
type input "Foil - for team room"
click at [294, 246] on input "Saran Wrap" at bounding box center [305, 249] width 228 height 28
paste input "- for team room"
type input "Saran Wrap - for team room"
click at [291, 288] on input "Gallon Baggies" at bounding box center [305, 302] width 228 height 28
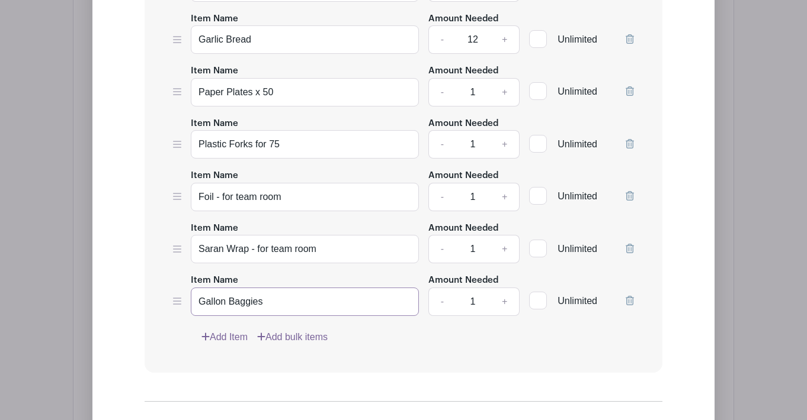
paste input "- for team room"
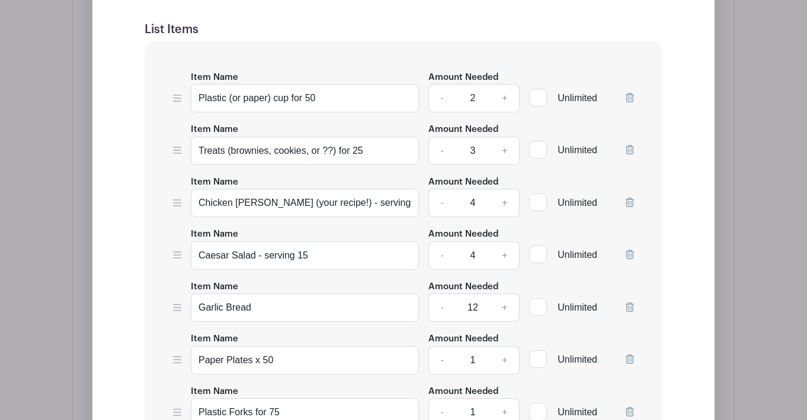
scroll to position [1159, 0]
type input "Gallon Baggies - for team room"
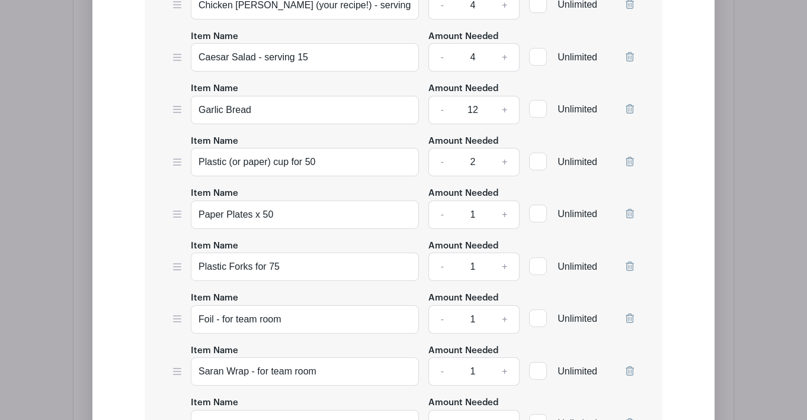
scroll to position [1306, 0]
click at [291, 150] on input "Plastic (or paper) cup for 50" at bounding box center [305, 162] width 228 height 28
type input "Plastic (or paper) cups for 50"
click at [135, 182] on form "List Name Items needed: List Items Item Name Treats (brownies, cookies, or ??) …" at bounding box center [403, 234] width 546 height 895
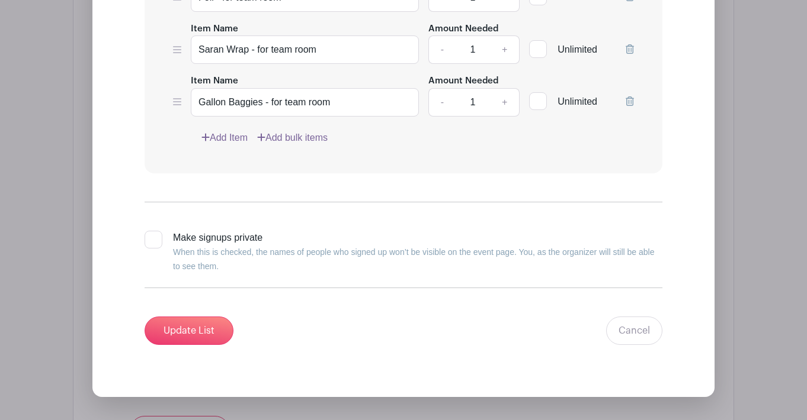
scroll to position [1705, 0]
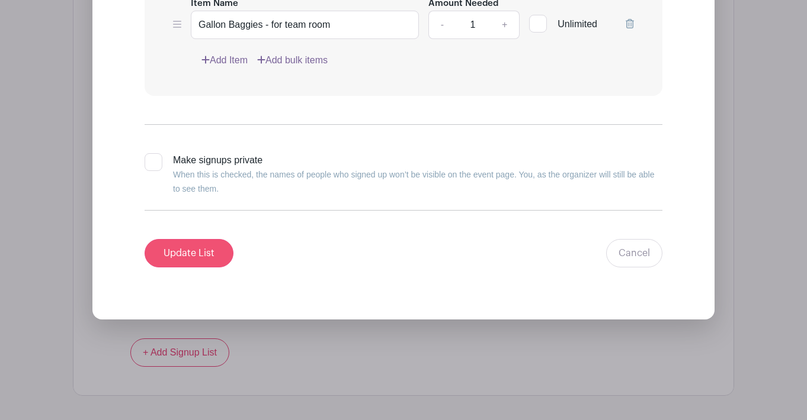
click at [217, 239] on input "Update List" at bounding box center [188, 253] width 89 height 28
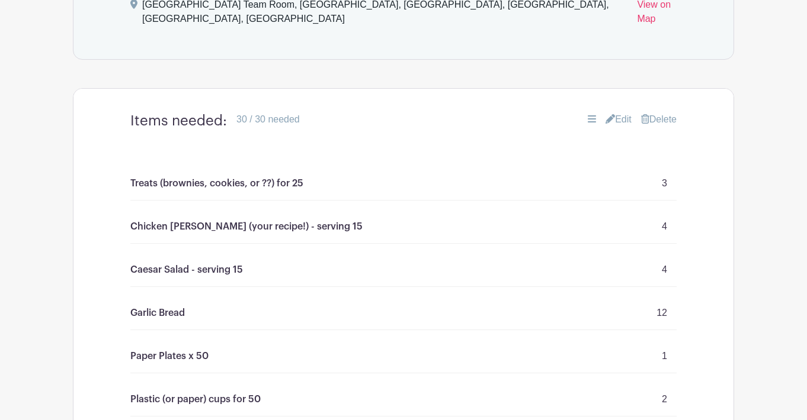
scroll to position [812, 0]
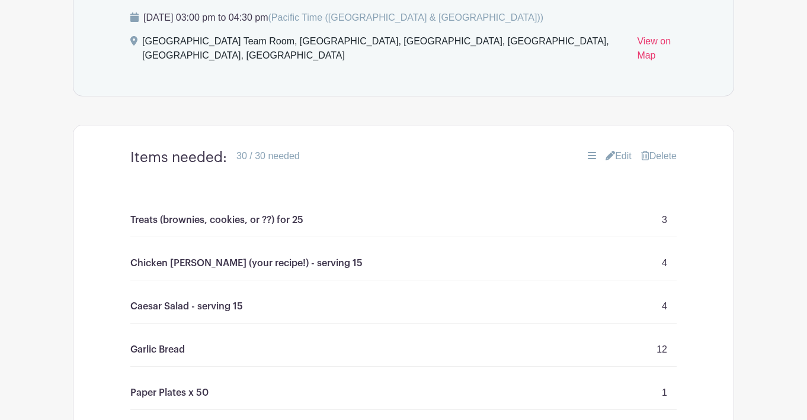
click at [617, 149] on link "Edit" at bounding box center [618, 156] width 26 height 14
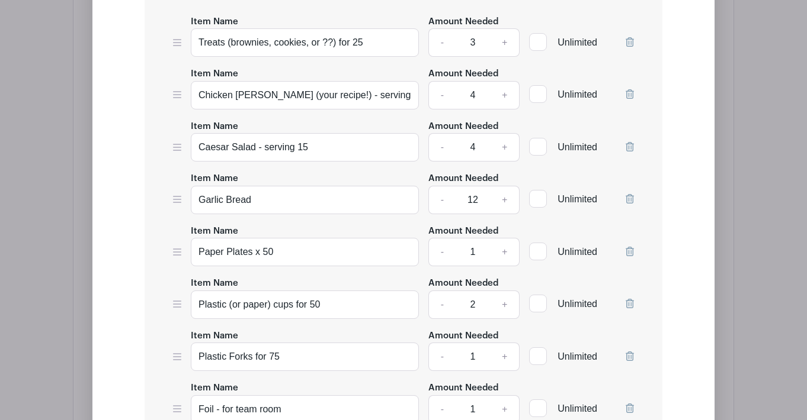
scroll to position [1214, 0]
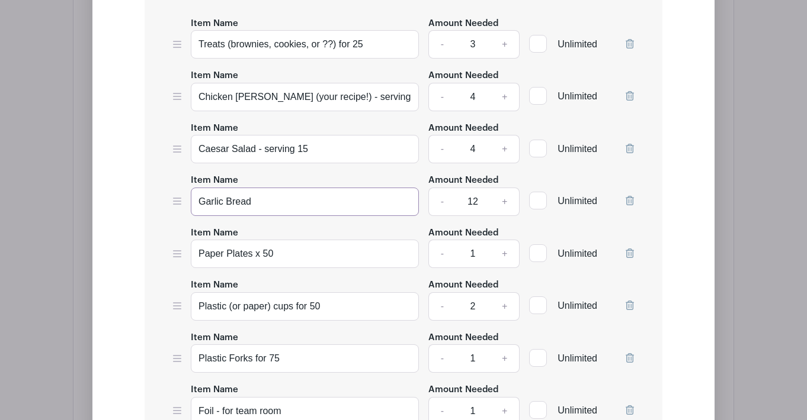
click at [331, 194] on input "Garlic Bread" at bounding box center [305, 202] width 228 height 28
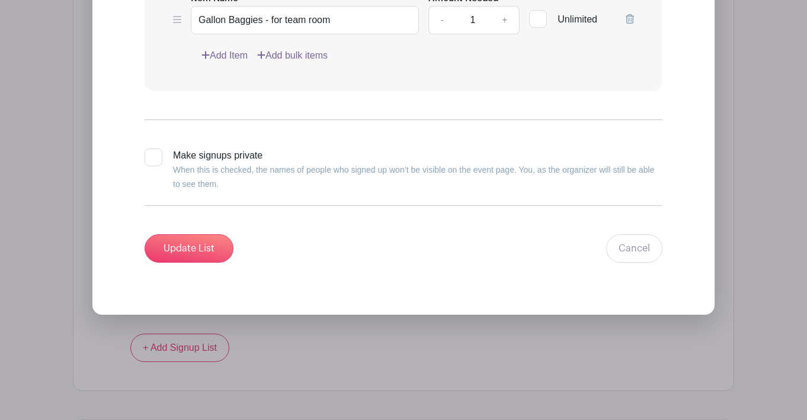
scroll to position [1714, 0]
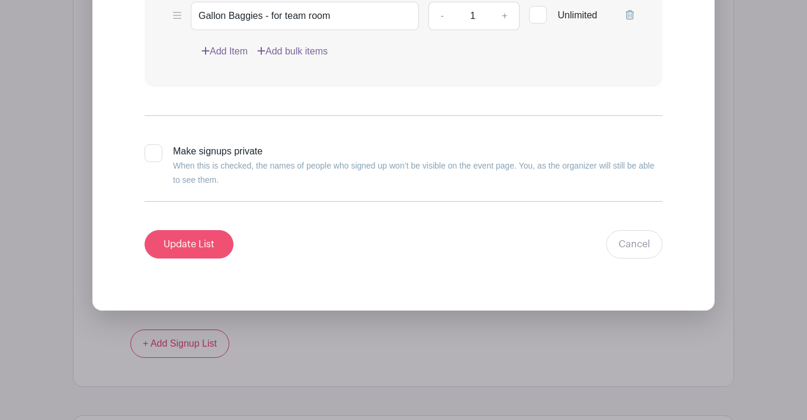
type input "Garlic Bread loaves"
click at [204, 230] on input "Update List" at bounding box center [188, 244] width 89 height 28
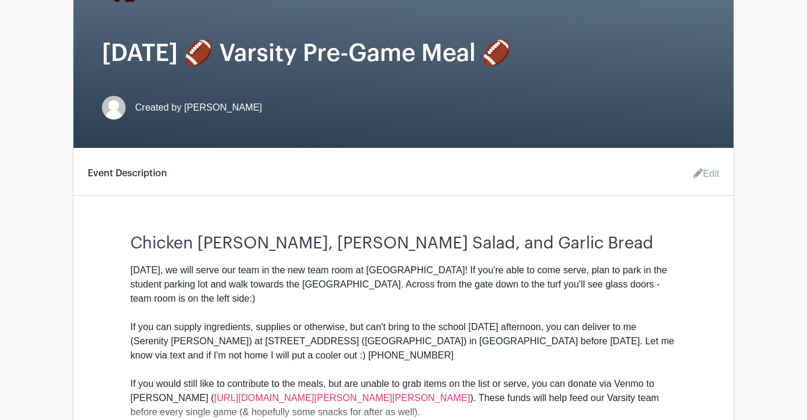
scroll to position [223, 0]
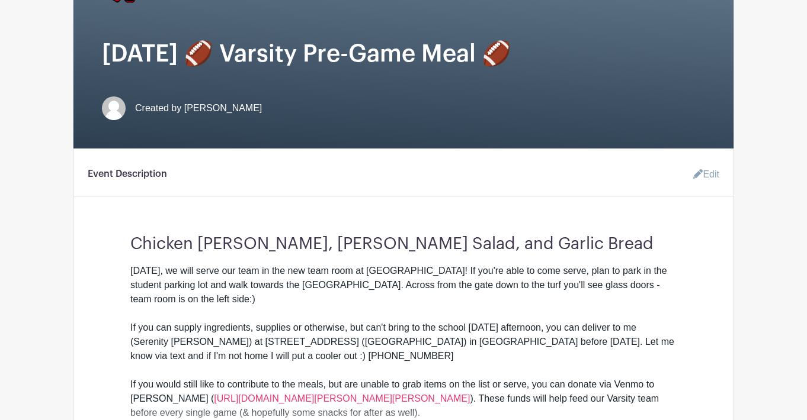
click at [452, 290] on div "[DATE], we will serve our team in the new team room at [GEOGRAPHIC_DATA]! If yo…" at bounding box center [403, 342] width 546 height 156
click at [701, 172] on link "Edit" at bounding box center [701, 175] width 36 height 24
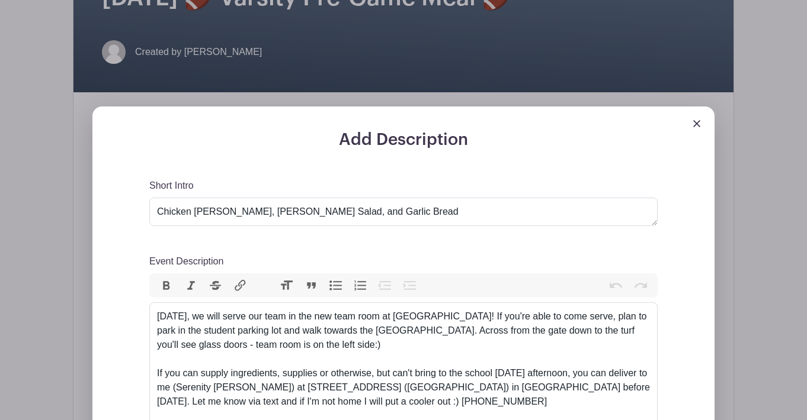
scroll to position [358, 0]
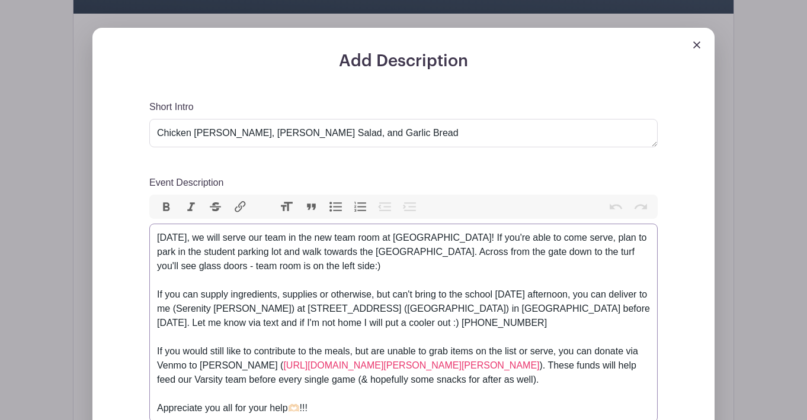
click at [524, 255] on div "[DATE], we will serve our team in the new team room at [GEOGRAPHIC_DATA]! If yo…" at bounding box center [403, 309] width 493 height 156
click at [285, 269] on div "[DATE], we will serve our team in the new team room at [GEOGRAPHIC_DATA]! If yo…" at bounding box center [403, 309] width 493 height 156
click at [284, 271] on div "[DATE], we will serve our team in the new team room at [GEOGRAPHIC_DATA]! If yo…" at bounding box center [403, 309] width 493 height 156
click at [303, 270] on div "[DATE], we will serve our team in the new team room at [GEOGRAPHIC_DATA]! If yo…" at bounding box center [403, 309] width 493 height 156
type trix-editor "<div>[DATE], we will serve our team in the new team room at [GEOGRAPHIC_DATA]! …"
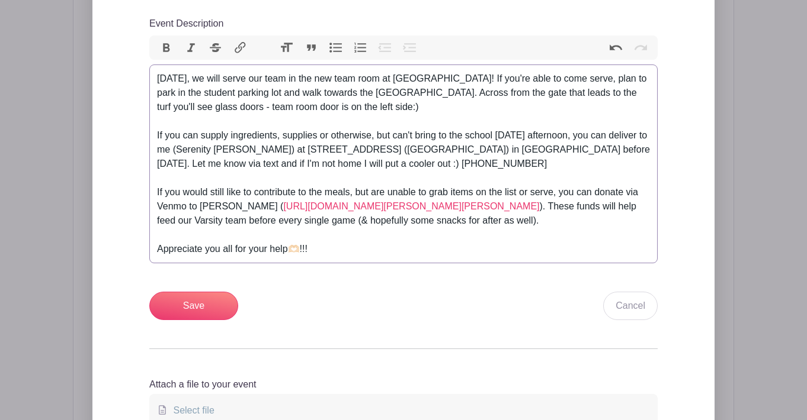
scroll to position [518, 0]
click at [215, 309] on input "Save" at bounding box center [193, 305] width 89 height 28
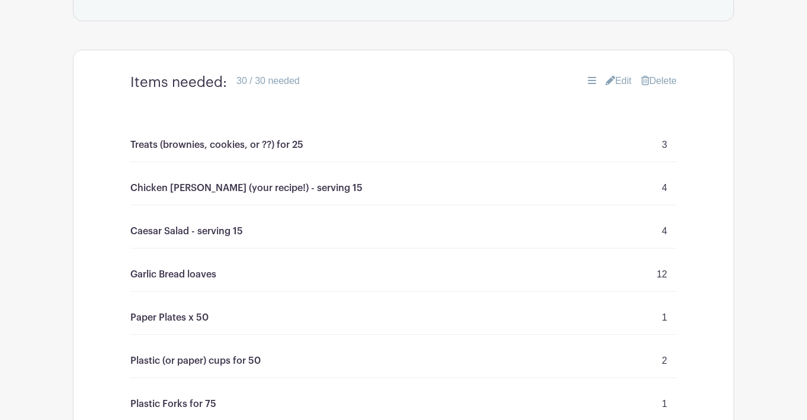
scroll to position [981, 0]
click at [622, 75] on link "Edit" at bounding box center [618, 82] width 26 height 14
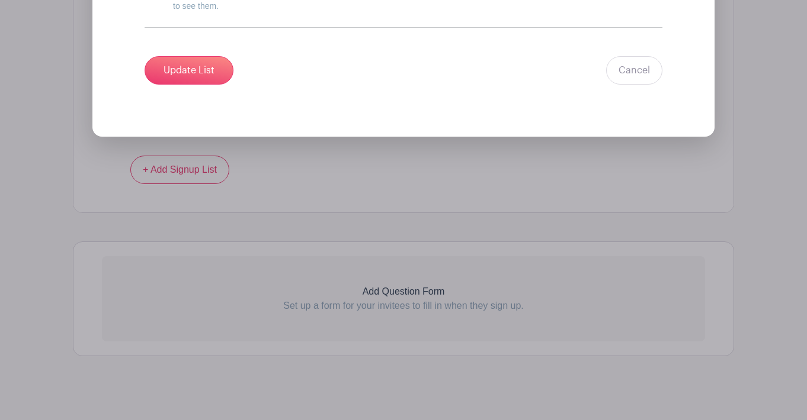
scroll to position [1983, 0]
click at [208, 60] on input "Update List" at bounding box center [188, 71] width 89 height 28
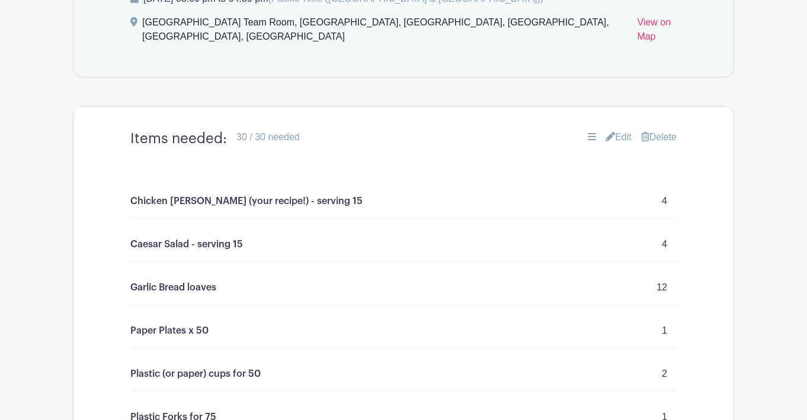
scroll to position [770, 0]
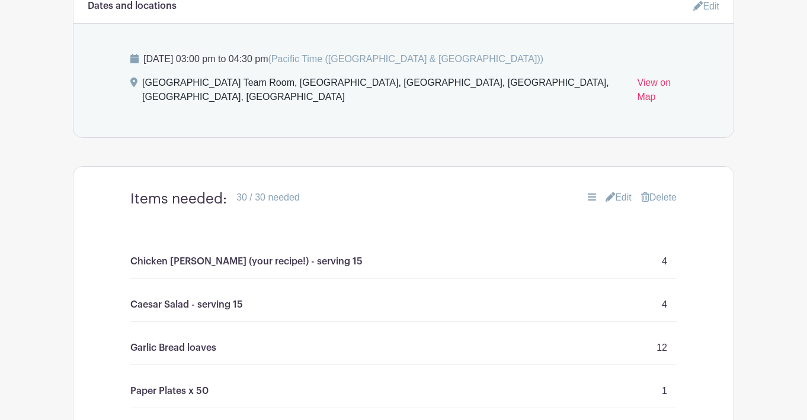
click at [613, 191] on link "Edit" at bounding box center [618, 198] width 26 height 14
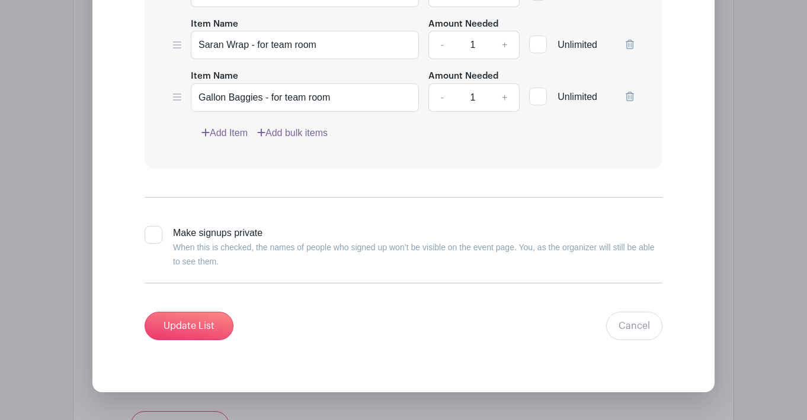
scroll to position [1645, 0]
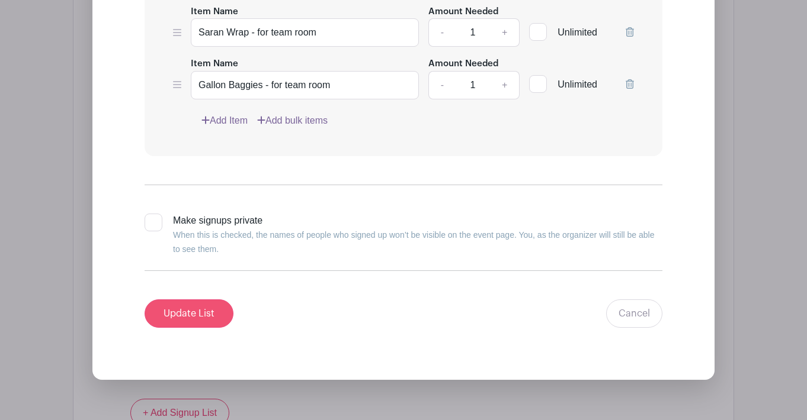
click at [207, 303] on input "Update List" at bounding box center [188, 314] width 89 height 28
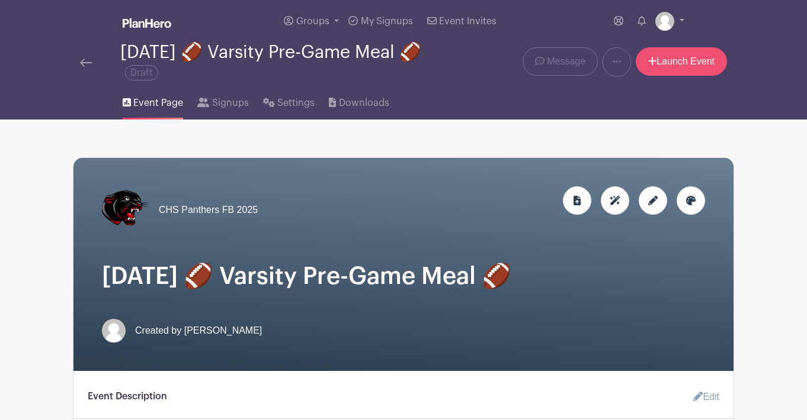
scroll to position [0, 0]
click at [699, 61] on link "Launch Event" at bounding box center [680, 61] width 91 height 28
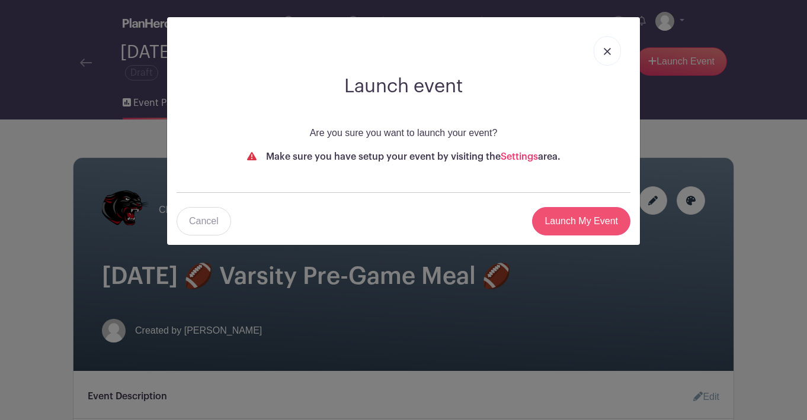
click at [595, 219] on input "Launch My Event" at bounding box center [581, 221] width 98 height 28
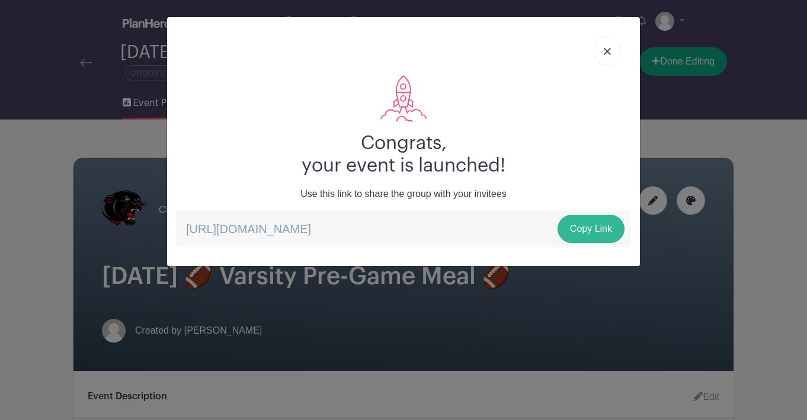
click at [593, 229] on link "Copy Link" at bounding box center [590, 229] width 67 height 28
click at [609, 52] on img at bounding box center [606, 51] width 7 height 7
